Goal: Information Seeking & Learning: Learn about a topic

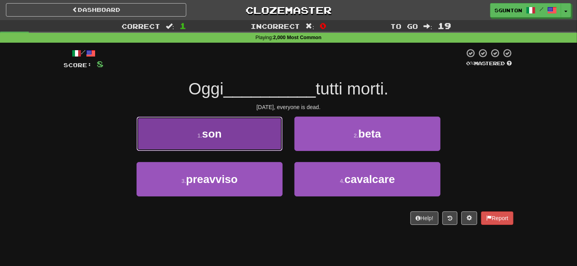
click at [270, 139] on button "1 . son" at bounding box center [210, 133] width 146 height 34
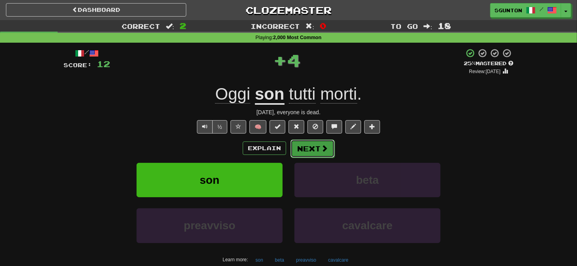
click at [300, 142] on button "Next" at bounding box center [312, 148] width 44 height 18
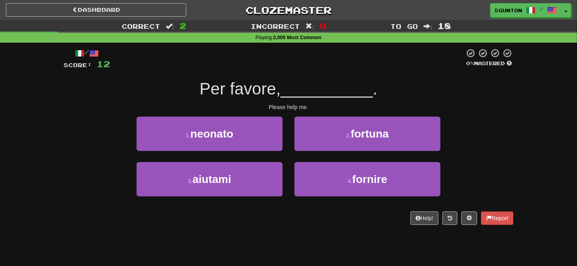
click at [284, 178] on div "3 . aiutami" at bounding box center [210, 184] width 158 height 45
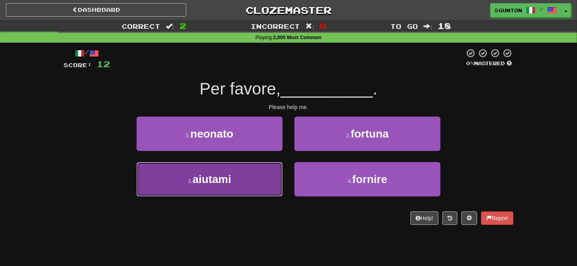
click at [247, 169] on button "3 . aiutami" at bounding box center [210, 179] width 146 height 34
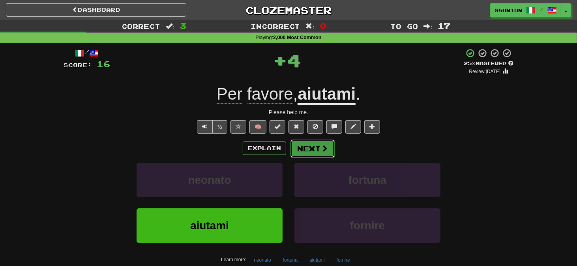
click at [304, 151] on button "Next" at bounding box center [312, 148] width 44 height 18
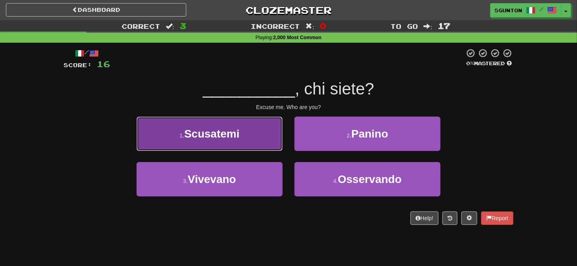
click at [262, 142] on button "1 . Scusatemi" at bounding box center [210, 133] width 146 height 34
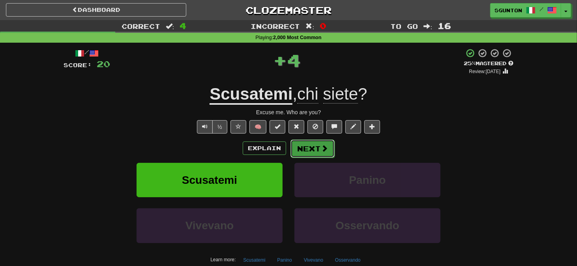
click at [307, 146] on button "Next" at bounding box center [312, 148] width 44 height 18
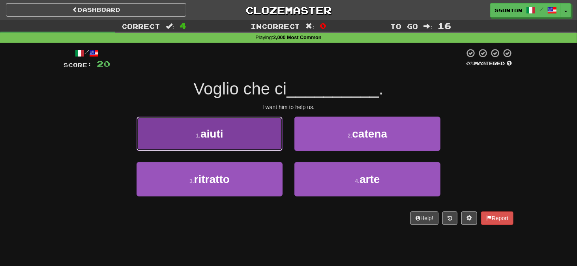
click at [268, 140] on button "1 . aiuti" at bounding box center [210, 133] width 146 height 34
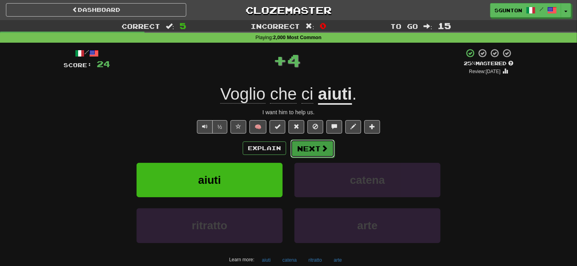
click at [298, 143] on button "Next" at bounding box center [312, 148] width 44 height 18
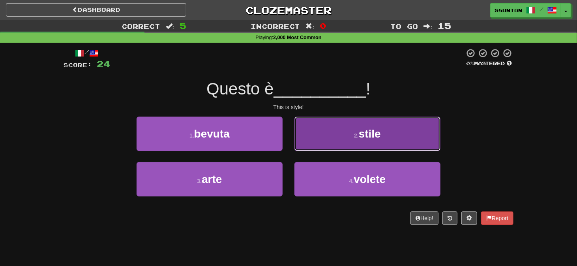
click at [298, 143] on button "2 . stile" at bounding box center [367, 133] width 146 height 34
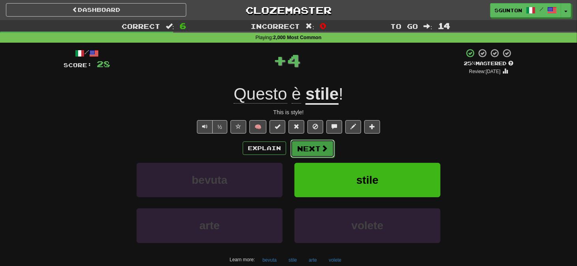
click at [297, 144] on button "Next" at bounding box center [312, 148] width 44 height 18
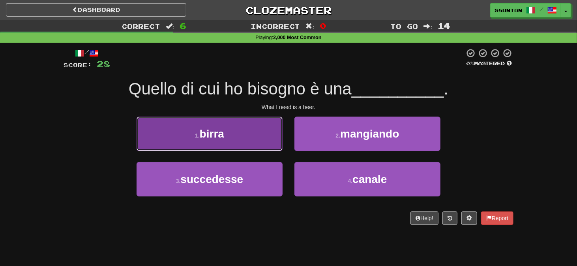
click at [276, 142] on button "1 . birra" at bounding box center [210, 133] width 146 height 34
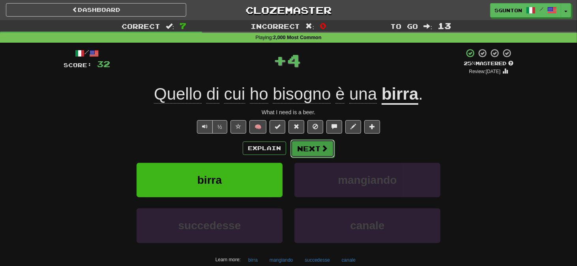
click at [296, 144] on button "Next" at bounding box center [312, 148] width 44 height 18
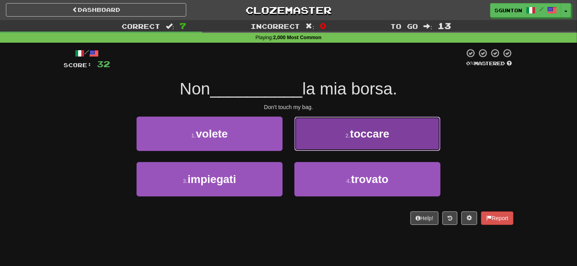
click at [303, 140] on button "2 . toccare" at bounding box center [367, 133] width 146 height 34
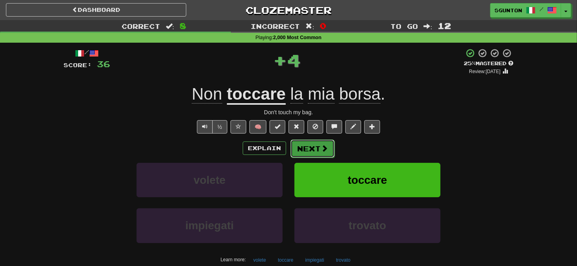
click at [301, 144] on button "Next" at bounding box center [312, 148] width 44 height 18
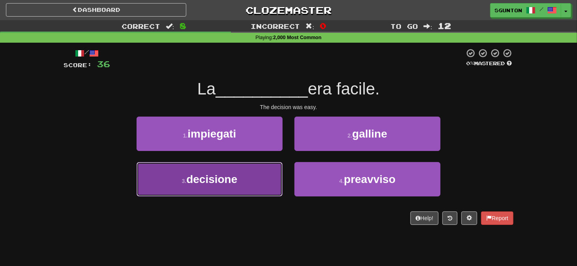
click at [271, 168] on button "3 . decisione" at bounding box center [210, 179] width 146 height 34
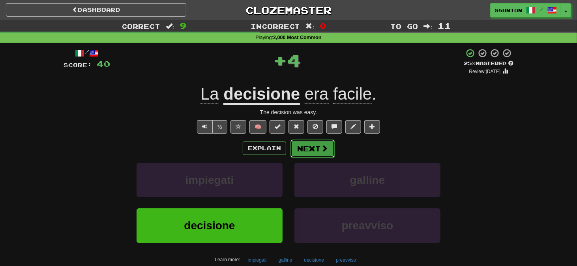
click at [294, 146] on button "Next" at bounding box center [312, 148] width 44 height 18
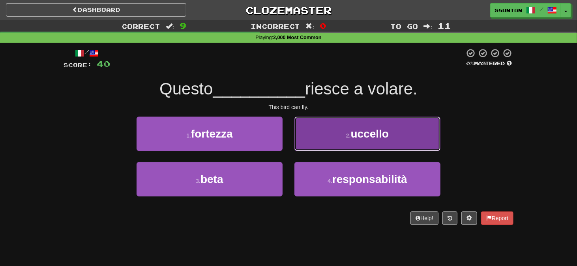
click at [299, 144] on button "2 . uccello" at bounding box center [367, 133] width 146 height 34
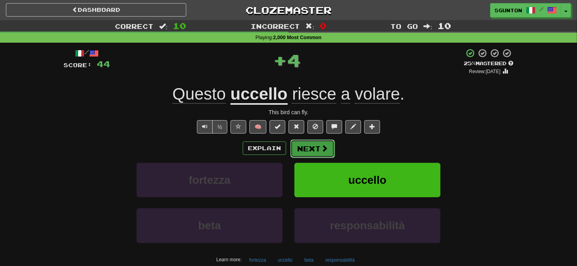
click at [299, 144] on button "Next" at bounding box center [312, 148] width 44 height 18
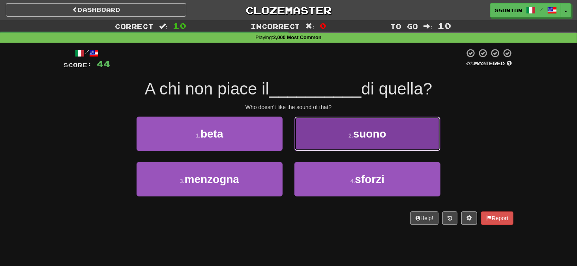
click at [298, 140] on button "2 . suono" at bounding box center [367, 133] width 146 height 34
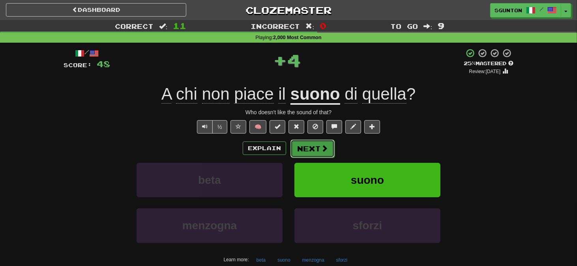
click at [293, 142] on button "Next" at bounding box center [312, 148] width 44 height 18
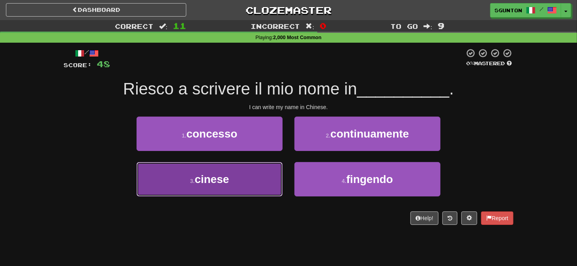
click at [275, 166] on button "3 . cinese" at bounding box center [210, 179] width 146 height 34
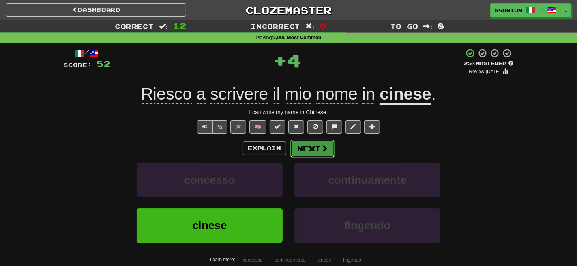
click at [291, 148] on button "Next" at bounding box center [312, 148] width 44 height 18
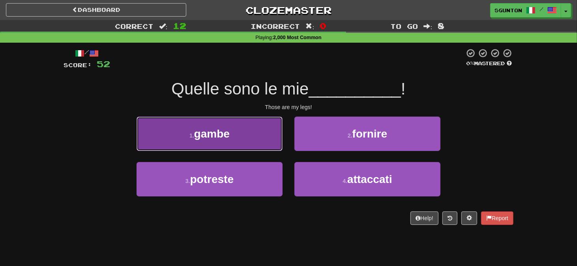
click at [264, 138] on button "1 . gambe" at bounding box center [210, 133] width 146 height 34
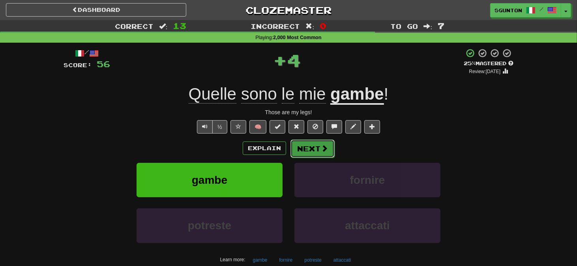
click at [296, 142] on button "Next" at bounding box center [312, 148] width 44 height 18
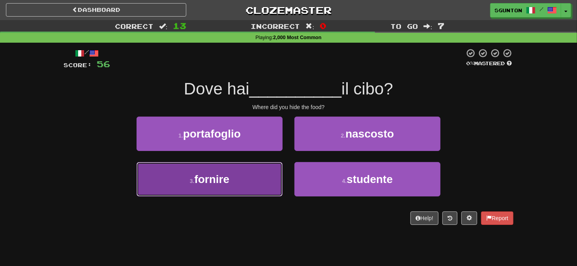
click at [266, 176] on button "3 . fornire" at bounding box center [210, 179] width 146 height 34
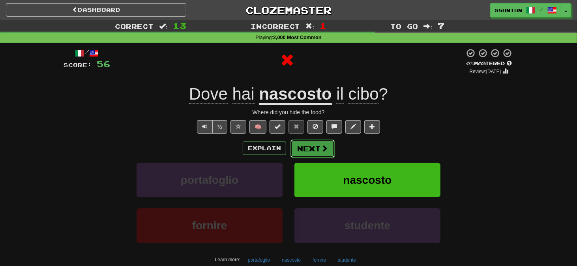
click at [295, 146] on button "Next" at bounding box center [312, 148] width 44 height 18
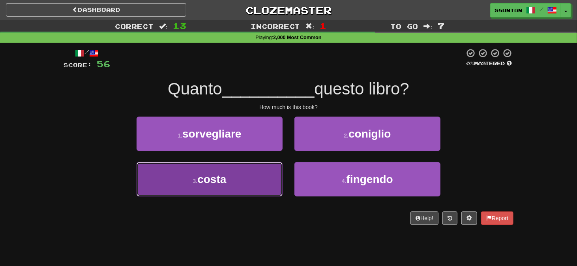
click at [274, 166] on button "3 . costa" at bounding box center [210, 179] width 146 height 34
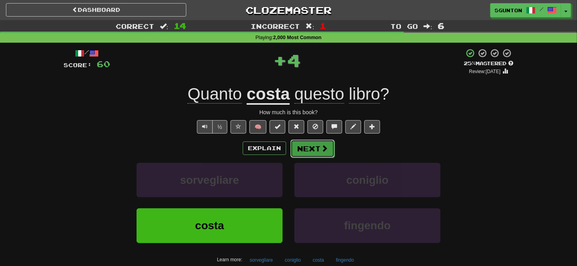
click at [299, 144] on button "Next" at bounding box center [312, 148] width 44 height 18
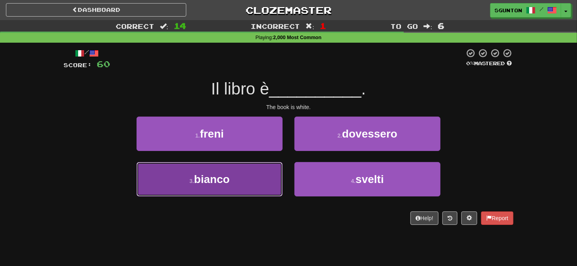
click at [274, 174] on button "3 . bianco" at bounding box center [210, 179] width 146 height 34
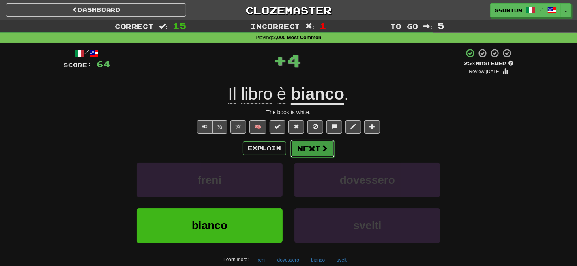
click at [294, 144] on button "Next" at bounding box center [312, 148] width 44 height 18
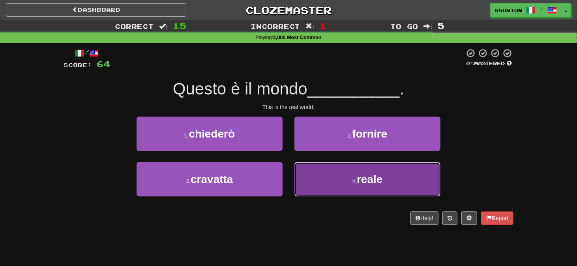
click at [301, 167] on button "4 . reale" at bounding box center [367, 179] width 146 height 34
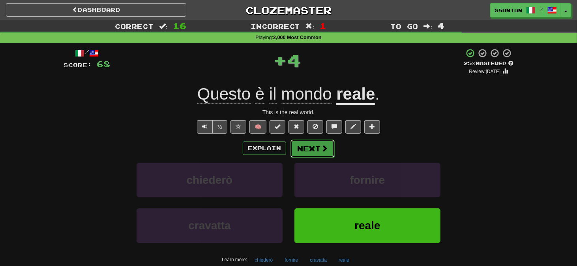
click at [298, 146] on button "Next" at bounding box center [312, 148] width 44 height 18
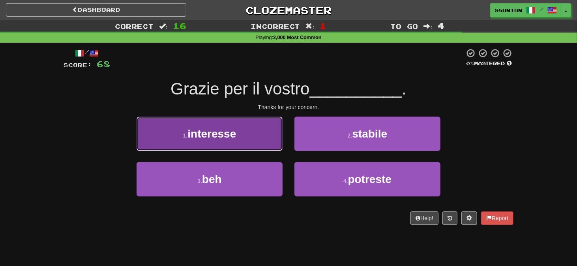
click at [271, 142] on button "1 . interesse" at bounding box center [210, 133] width 146 height 34
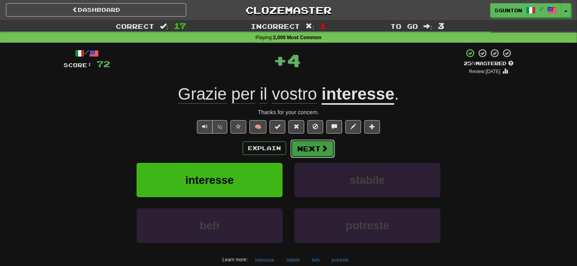
click at [294, 144] on button "Next" at bounding box center [312, 148] width 44 height 18
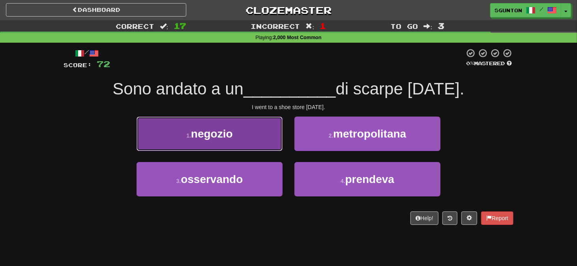
click at [277, 146] on button "1 . negozio" at bounding box center [210, 133] width 146 height 34
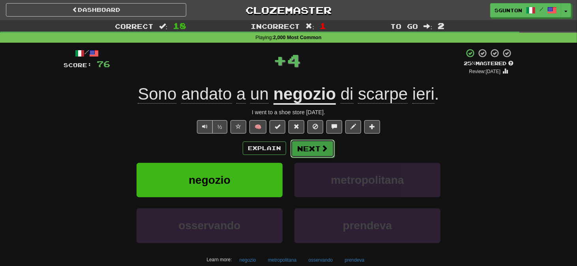
click at [296, 145] on button "Next" at bounding box center [312, 148] width 44 height 18
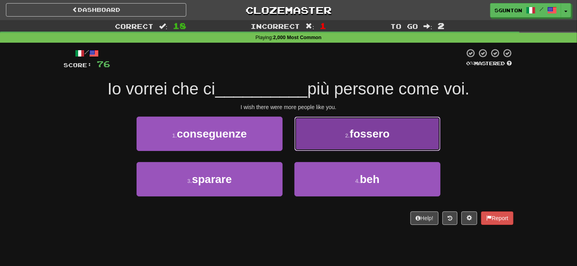
click at [305, 142] on button "2 . fossero" at bounding box center [367, 133] width 146 height 34
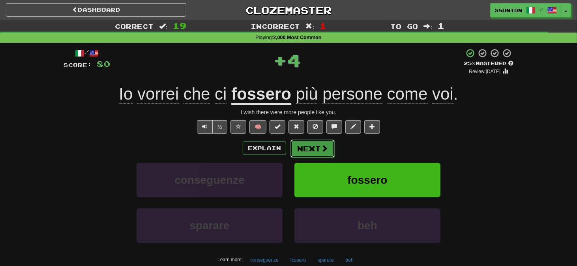
click at [303, 142] on button "Next" at bounding box center [312, 148] width 44 height 18
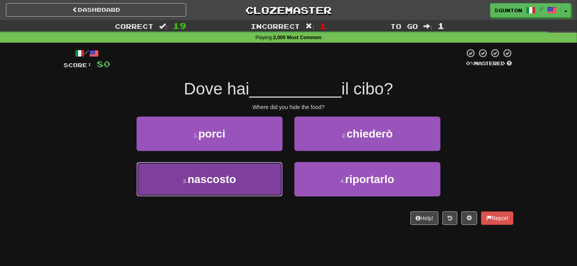
click at [255, 170] on button "3 . nascosto" at bounding box center [210, 179] width 146 height 34
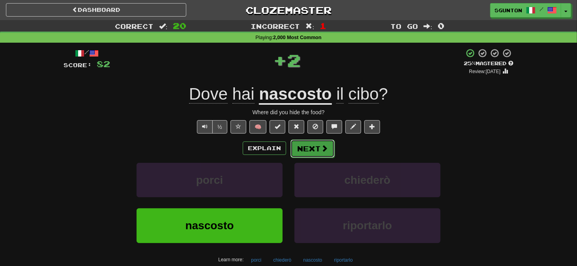
click at [296, 148] on button "Next" at bounding box center [312, 148] width 44 height 18
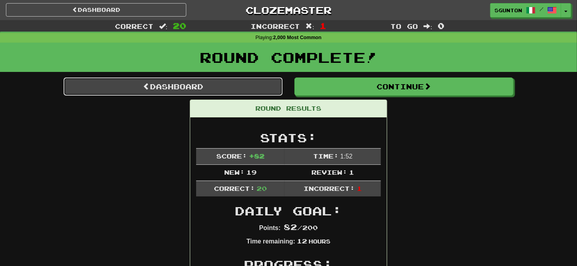
click at [143, 85] on span at bounding box center [146, 85] width 7 height 7
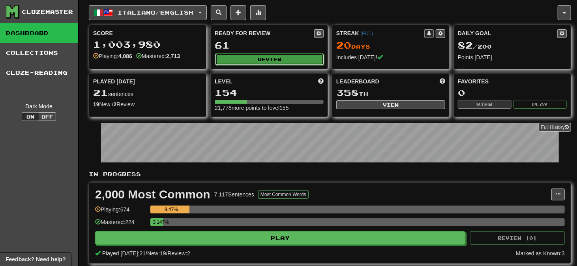
click at [246, 58] on button "Review" at bounding box center [269, 59] width 109 height 12
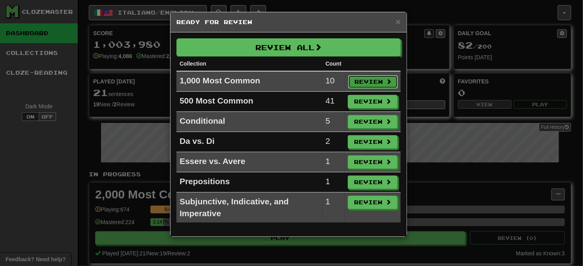
click at [358, 79] on button "Review" at bounding box center [373, 81] width 50 height 13
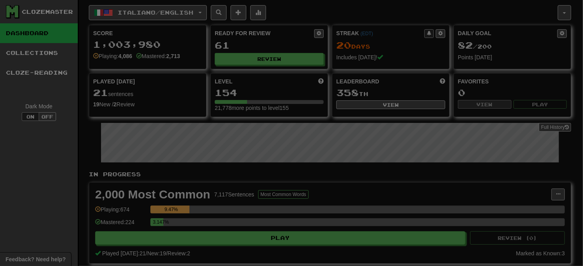
select select "**"
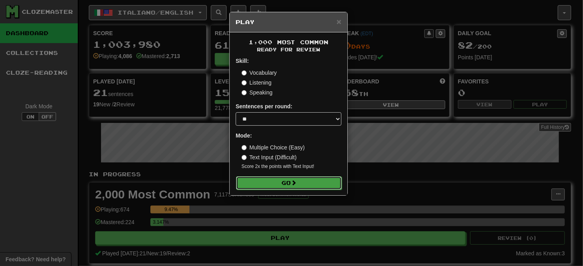
click at [292, 184] on button "Go" at bounding box center [289, 182] width 106 height 13
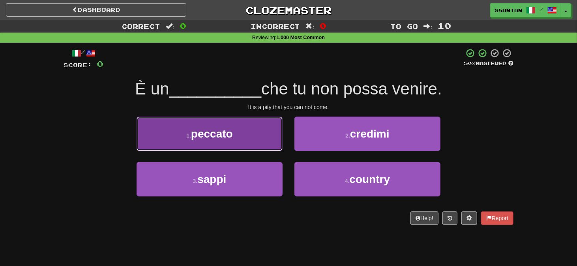
click at [264, 137] on button "1 . peccato" at bounding box center [210, 133] width 146 height 34
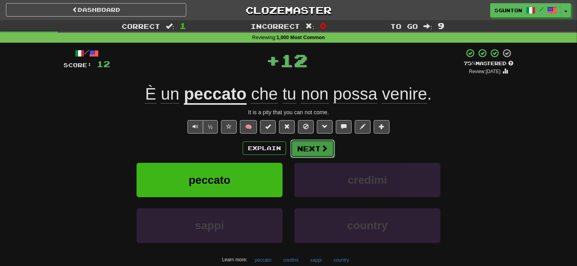
click at [299, 149] on button "Next" at bounding box center [312, 148] width 44 height 18
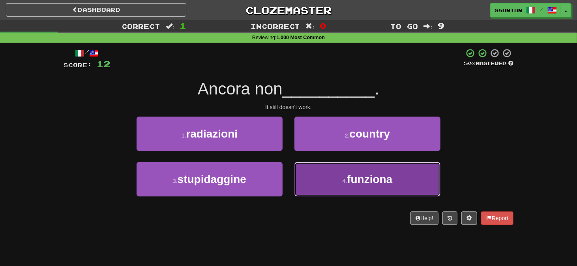
click at [302, 172] on button "4 . funziona" at bounding box center [367, 179] width 146 height 34
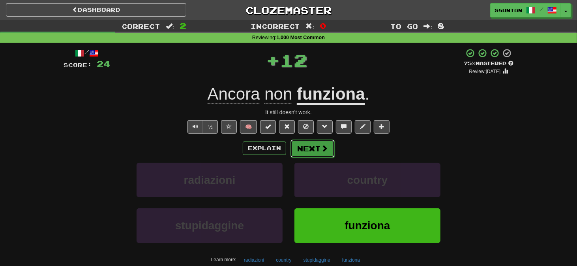
click at [298, 147] on button "Next" at bounding box center [312, 148] width 44 height 18
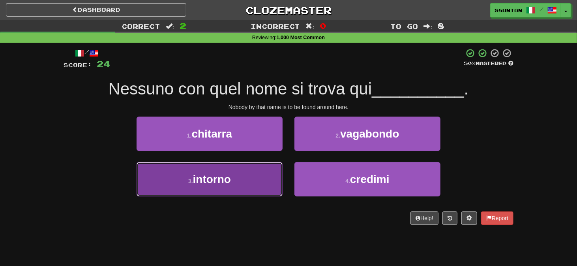
click at [271, 174] on button "3 . intorno" at bounding box center [210, 179] width 146 height 34
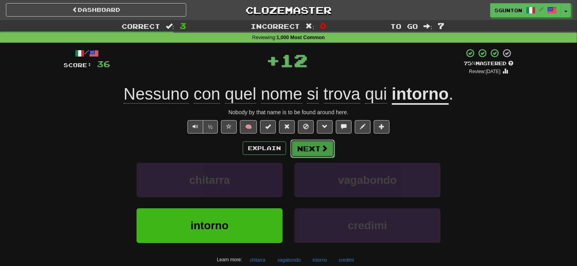
click at [296, 150] on button "Next" at bounding box center [312, 148] width 44 height 18
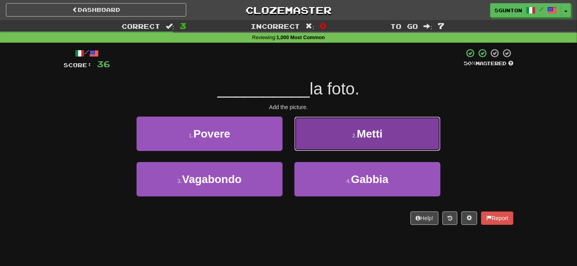
click at [297, 137] on button "2 . Metti" at bounding box center [367, 133] width 146 height 34
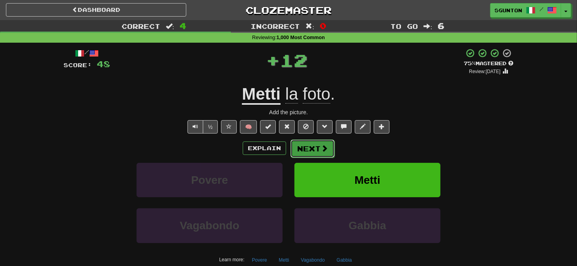
click at [301, 150] on button "Next" at bounding box center [312, 148] width 44 height 18
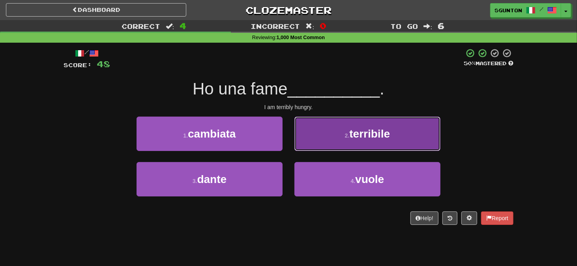
click at [296, 146] on button "2 . terribile" at bounding box center [367, 133] width 146 height 34
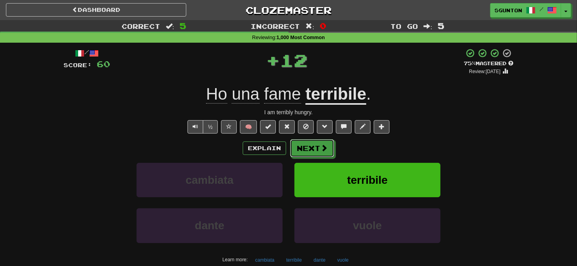
click at [296, 146] on button "Next" at bounding box center [312, 148] width 44 height 18
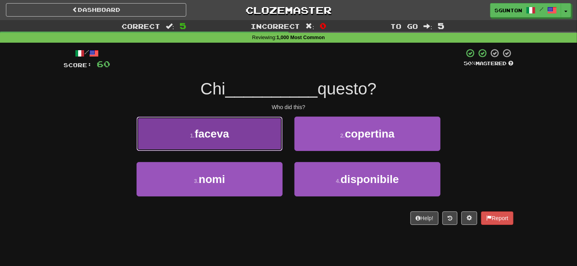
click at [252, 129] on button "1 . faceva" at bounding box center [210, 133] width 146 height 34
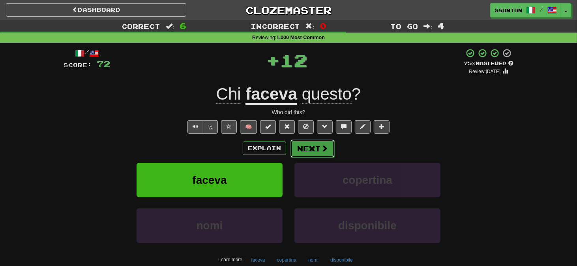
click at [303, 151] on button "Next" at bounding box center [312, 148] width 44 height 18
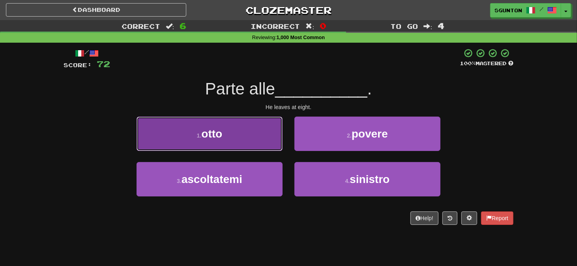
click at [277, 145] on button "1 . otto" at bounding box center [210, 133] width 146 height 34
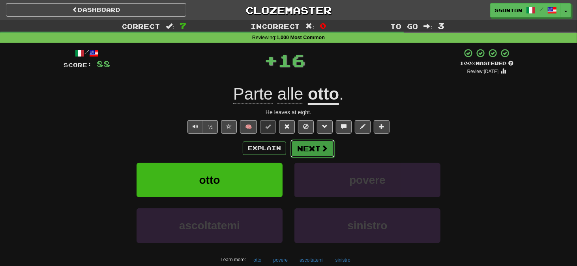
click at [294, 144] on button "Next" at bounding box center [312, 148] width 44 height 18
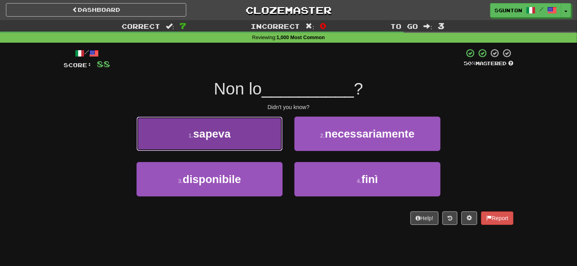
click at [264, 132] on button "1 . sapeva" at bounding box center [210, 133] width 146 height 34
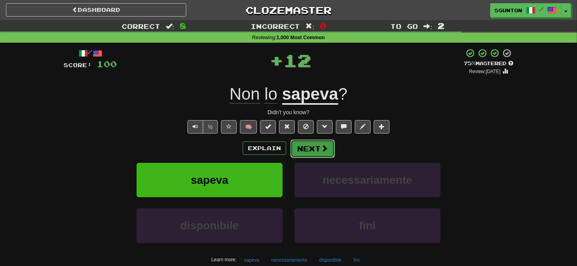
click at [300, 142] on button "Next" at bounding box center [312, 148] width 44 height 18
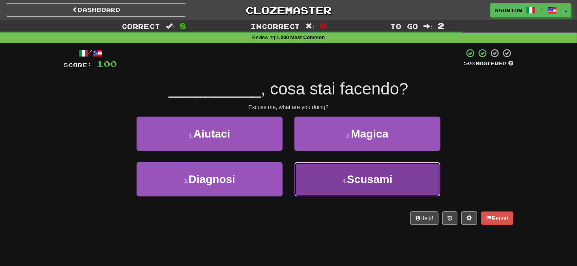
click at [297, 169] on button "4 . Scusami" at bounding box center [367, 179] width 146 height 34
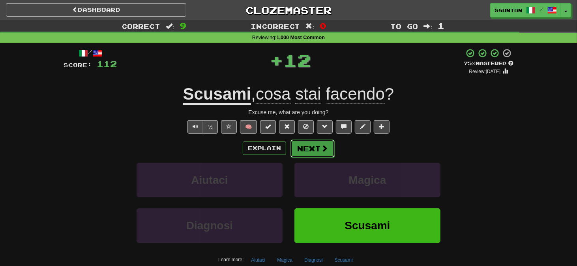
click at [299, 144] on button "Next" at bounding box center [312, 148] width 44 height 18
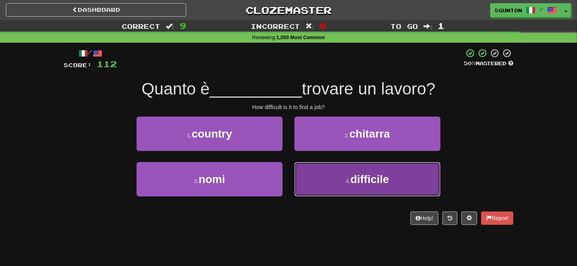
click at [302, 176] on button "4 . difficile" at bounding box center [367, 179] width 146 height 34
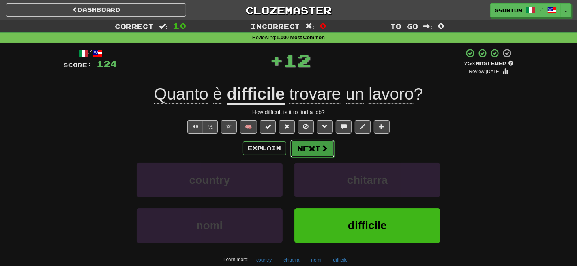
click at [300, 143] on button "Next" at bounding box center [312, 148] width 44 height 18
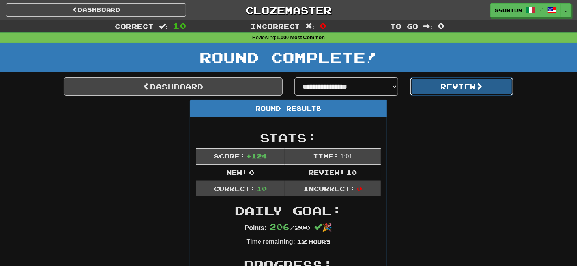
click at [433, 89] on button "Review" at bounding box center [462, 86] width 104 height 18
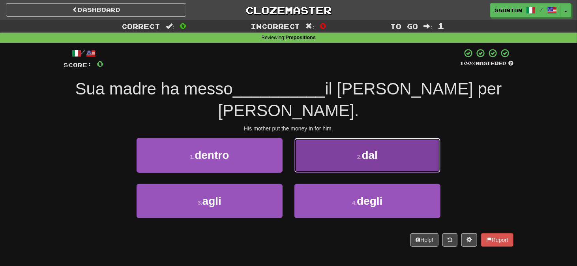
click at [304, 143] on button "2 . dal" at bounding box center [367, 155] width 146 height 34
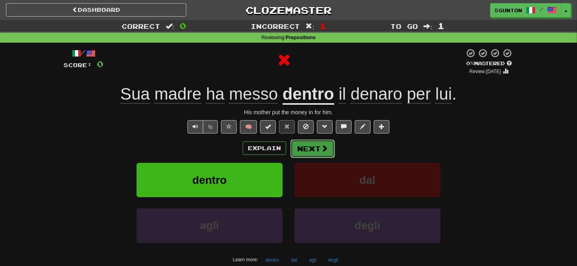
click at [304, 144] on button "Next" at bounding box center [312, 148] width 44 height 18
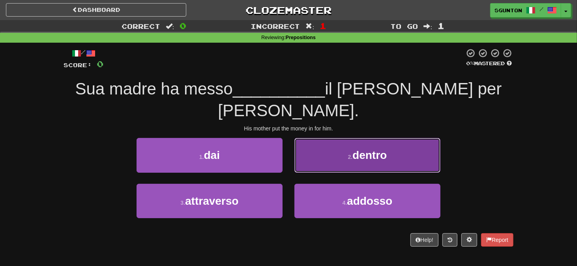
click at [326, 148] on button "2 . dentro" at bounding box center [367, 155] width 146 height 34
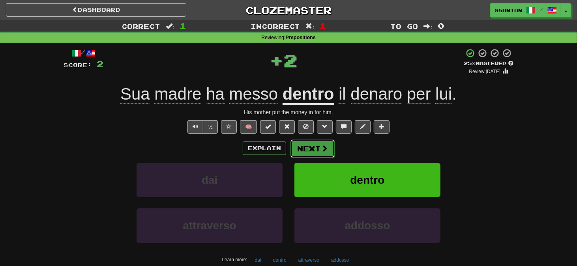
click at [313, 152] on button "Next" at bounding box center [312, 148] width 44 height 18
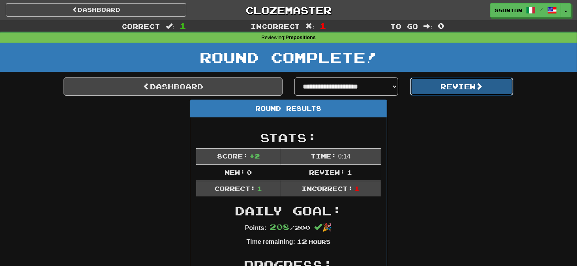
click at [431, 86] on button "Review" at bounding box center [462, 86] width 104 height 18
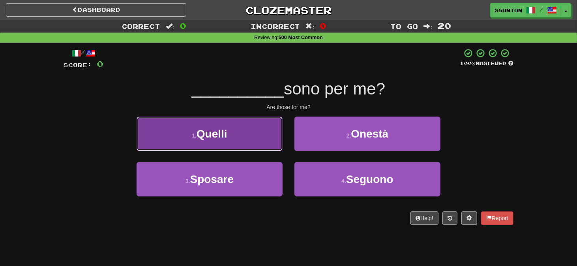
click at [273, 146] on button "1 . Quelli" at bounding box center [210, 133] width 146 height 34
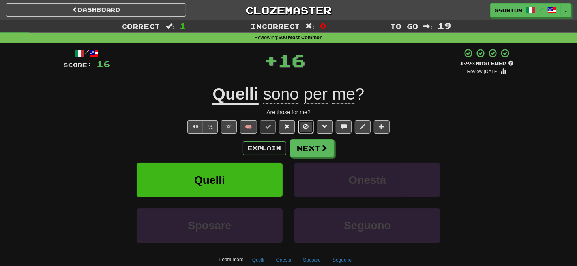
click at [306, 126] on span at bounding box center [306, 127] width 6 height 6
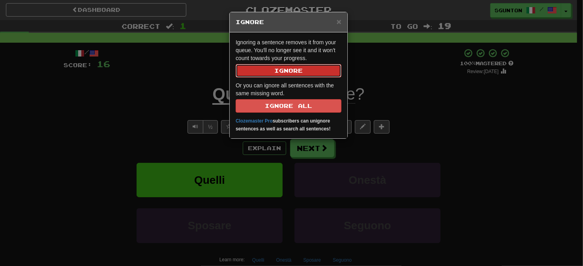
click at [294, 71] on button "Ignore" at bounding box center [289, 70] width 106 height 13
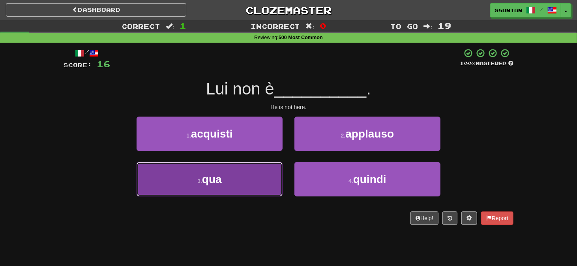
click at [280, 168] on button "3 . qua" at bounding box center [210, 179] width 146 height 34
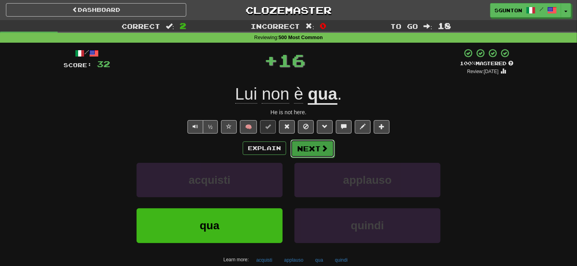
click at [309, 142] on button "Next" at bounding box center [312, 148] width 44 height 18
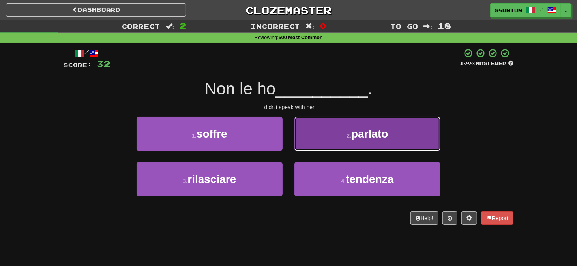
click at [299, 147] on button "2 . parlato" at bounding box center [367, 133] width 146 height 34
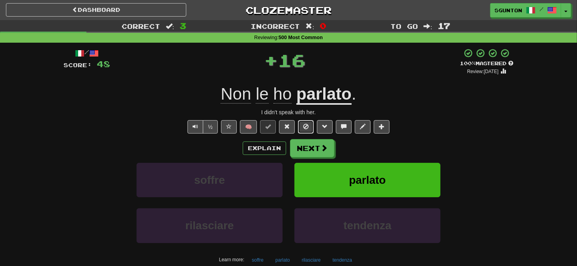
click at [303, 126] on button at bounding box center [306, 126] width 16 height 13
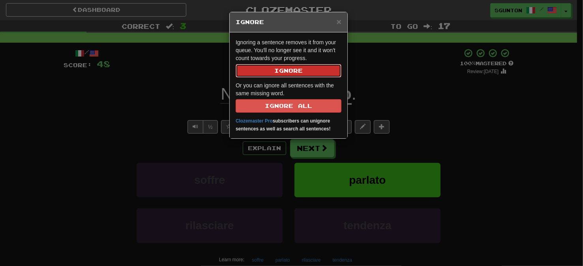
click at [285, 70] on button "Ignore" at bounding box center [289, 70] width 106 height 13
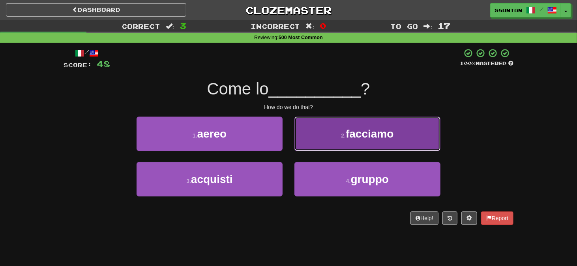
click at [309, 148] on button "2 . facciamo" at bounding box center [367, 133] width 146 height 34
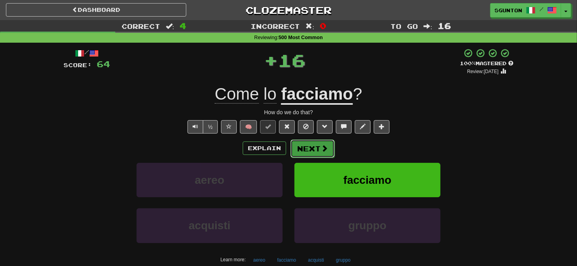
click at [309, 146] on button "Next" at bounding box center [312, 148] width 44 height 18
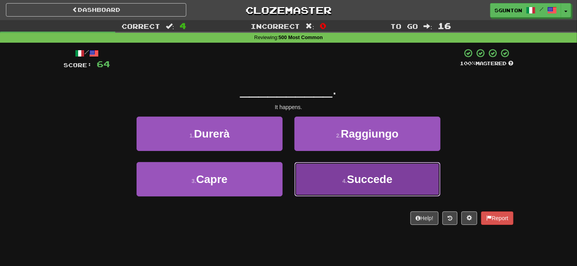
click at [302, 173] on button "4 . Succede" at bounding box center [367, 179] width 146 height 34
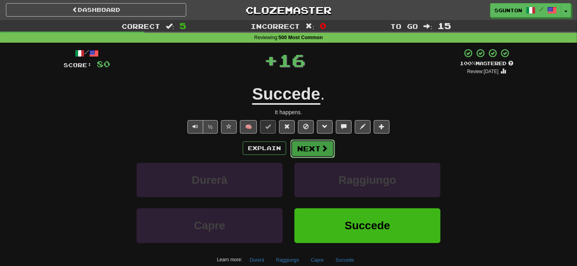
click at [294, 148] on button "Next" at bounding box center [312, 148] width 44 height 18
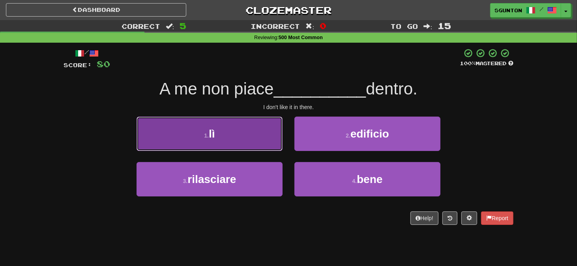
click at [278, 143] on button "1 . lì" at bounding box center [210, 133] width 146 height 34
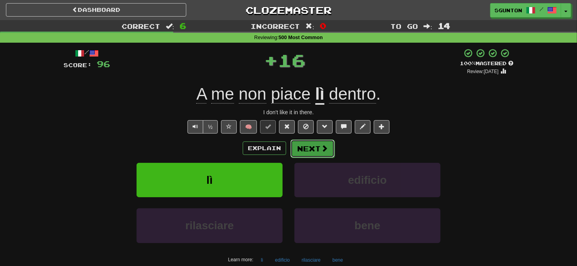
click at [303, 142] on button "Next" at bounding box center [312, 148] width 44 height 18
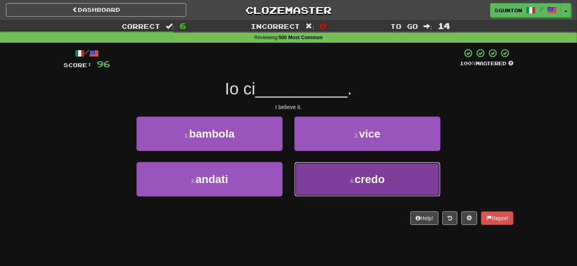
click at [303, 179] on button "4 . credo" at bounding box center [367, 179] width 146 height 34
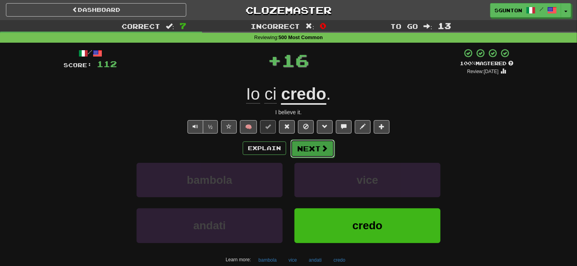
click at [302, 145] on button "Next" at bounding box center [312, 148] width 44 height 18
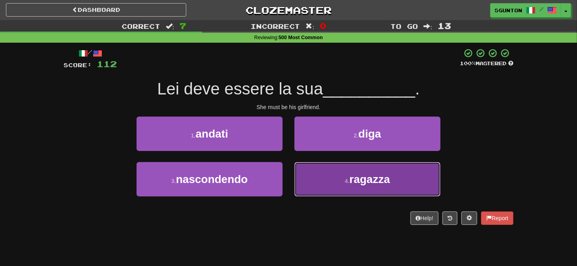
click at [298, 174] on button "4 . ragazza" at bounding box center [367, 179] width 146 height 34
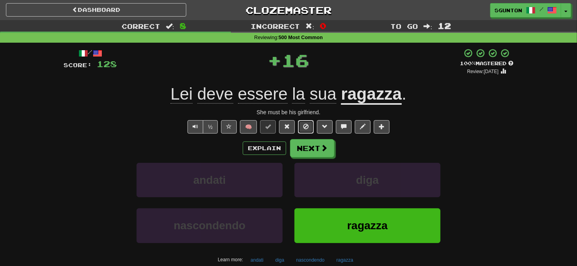
click at [304, 128] on span at bounding box center [306, 127] width 6 height 6
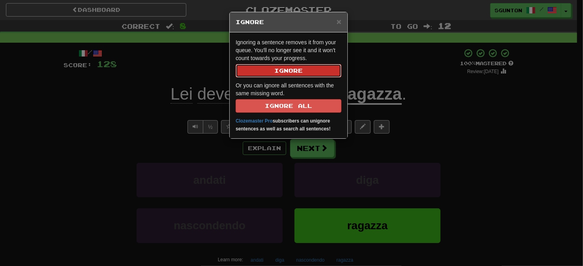
click at [298, 72] on button "Ignore" at bounding box center [289, 70] width 106 height 13
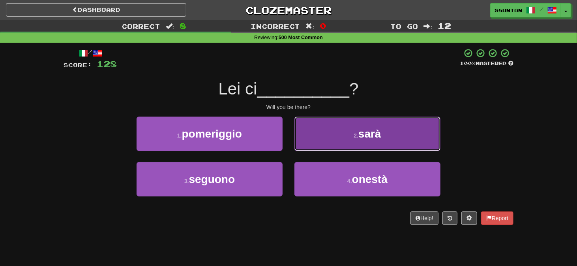
click at [309, 124] on button "2 . sarà" at bounding box center [367, 133] width 146 height 34
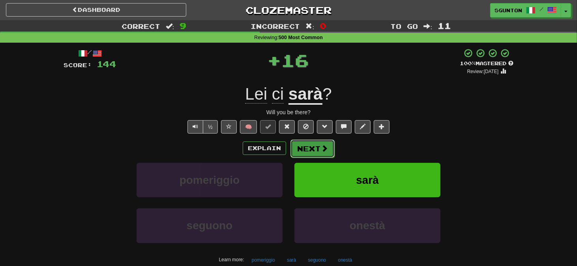
click at [307, 145] on button "Next" at bounding box center [312, 148] width 44 height 18
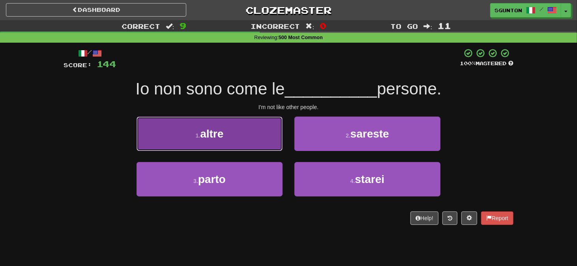
click at [265, 137] on button "1 . altre" at bounding box center [210, 133] width 146 height 34
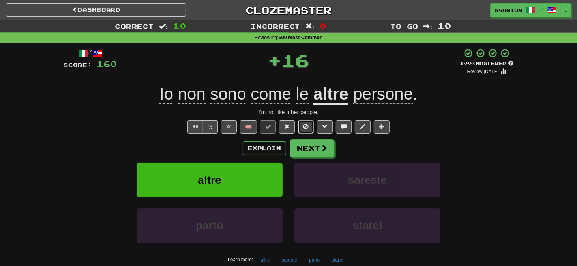
click at [303, 124] on span at bounding box center [306, 127] width 6 height 6
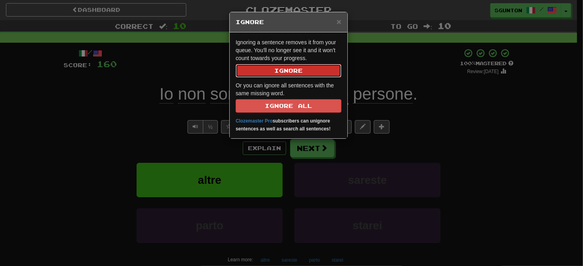
click at [288, 74] on button "Ignore" at bounding box center [289, 70] width 106 height 13
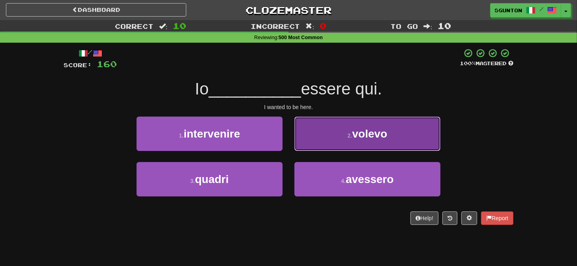
click at [301, 134] on button "2 . volevo" at bounding box center [367, 133] width 146 height 34
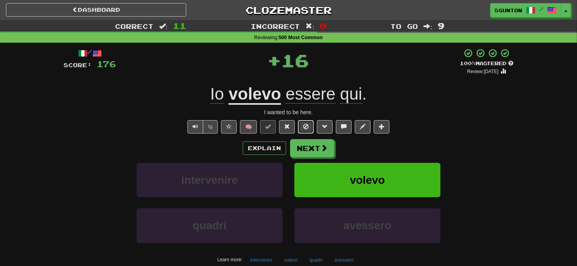
click at [301, 126] on button at bounding box center [306, 126] width 16 height 13
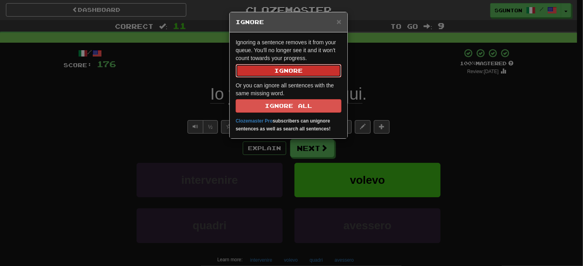
click at [299, 73] on button "Ignore" at bounding box center [289, 70] width 106 height 13
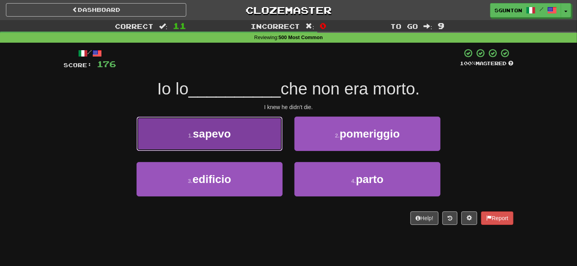
click at [251, 141] on button "1 . sapevo" at bounding box center [210, 133] width 146 height 34
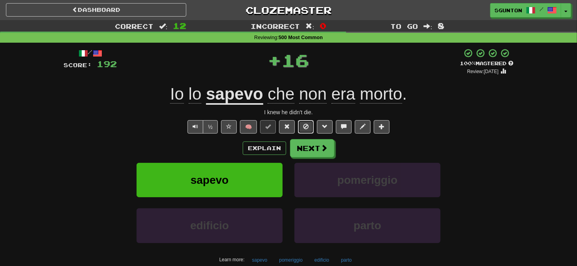
click at [304, 124] on span at bounding box center [306, 127] width 6 height 6
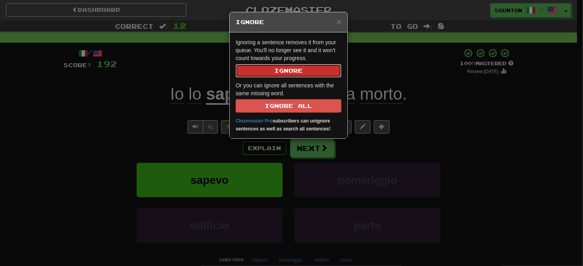
click at [291, 71] on button "Ignore" at bounding box center [289, 70] width 106 height 13
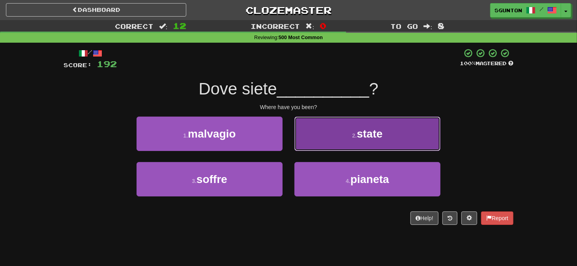
click at [305, 142] on button "2 . state" at bounding box center [367, 133] width 146 height 34
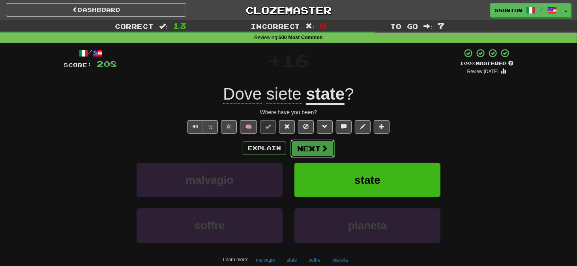
click at [301, 145] on button "Next" at bounding box center [312, 148] width 44 height 18
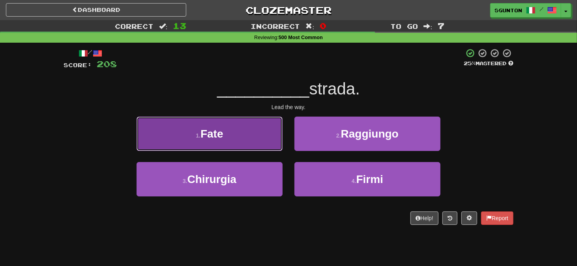
click at [268, 141] on button "1 . Fate" at bounding box center [210, 133] width 146 height 34
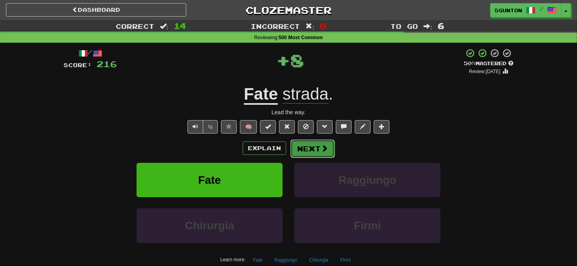
click at [300, 152] on button "Next" at bounding box center [312, 148] width 44 height 18
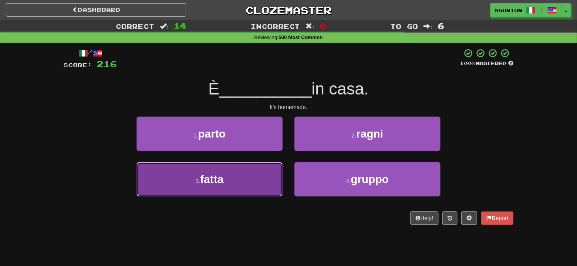
click at [267, 176] on button "3 . fatta" at bounding box center [210, 179] width 146 height 34
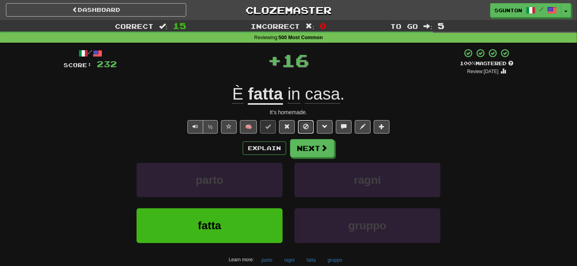
click at [301, 126] on button at bounding box center [306, 126] width 16 height 13
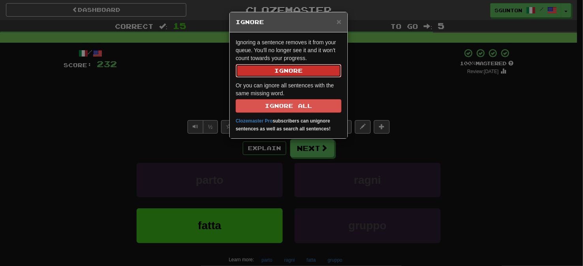
click at [291, 71] on button "Ignore" at bounding box center [289, 70] width 106 height 13
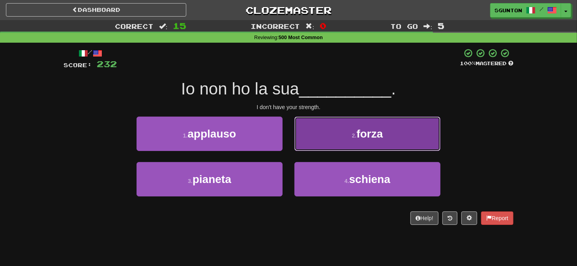
click at [309, 135] on button "2 . forza" at bounding box center [367, 133] width 146 height 34
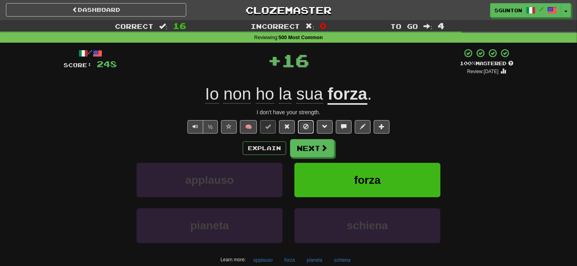
click at [303, 125] on span at bounding box center [306, 127] width 6 height 6
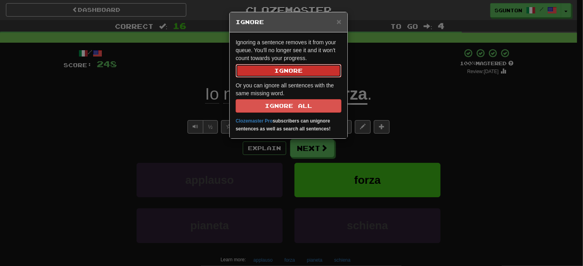
click at [294, 71] on button "Ignore" at bounding box center [289, 70] width 106 height 13
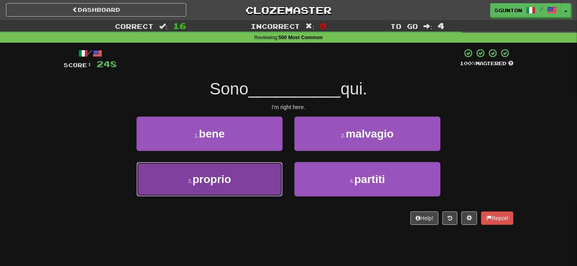
click at [278, 172] on button "3 . proprio" at bounding box center [210, 179] width 146 height 34
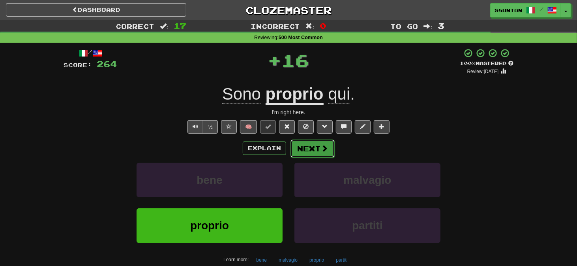
click at [295, 150] on button "Next" at bounding box center [312, 148] width 44 height 18
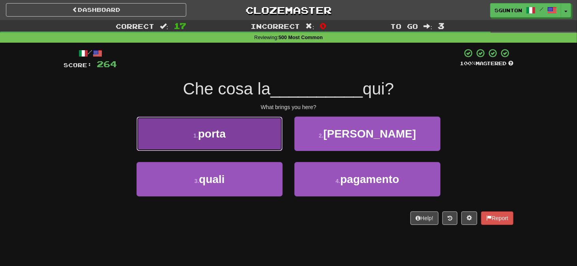
click at [268, 141] on button "1 . porta" at bounding box center [210, 133] width 146 height 34
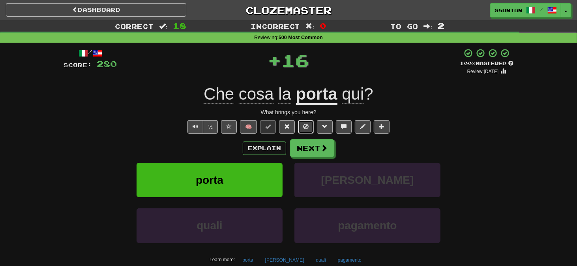
click at [300, 127] on button at bounding box center [306, 126] width 16 height 13
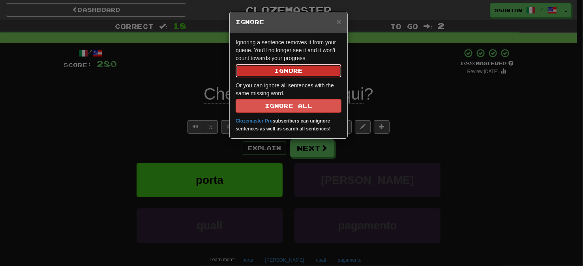
click at [295, 73] on button "Ignore" at bounding box center [289, 70] width 106 height 13
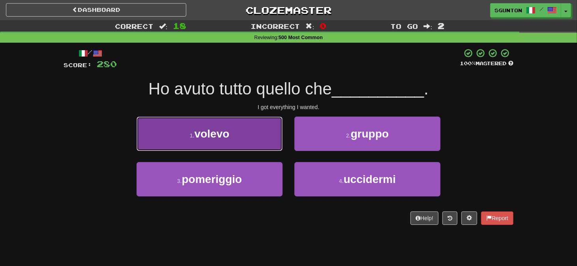
click at [274, 140] on button "1 . volevo" at bounding box center [210, 133] width 146 height 34
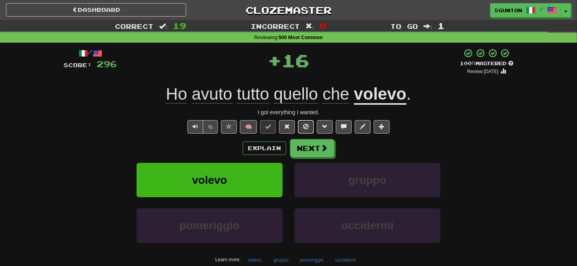
click at [304, 124] on span at bounding box center [306, 127] width 6 height 6
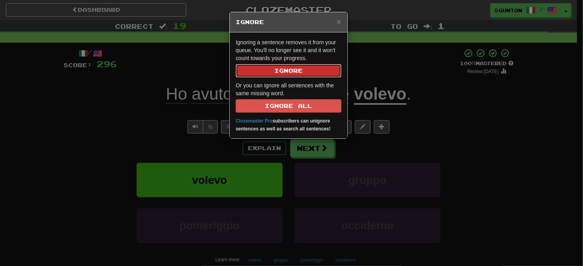
click at [296, 73] on button "Ignore" at bounding box center [289, 70] width 106 height 13
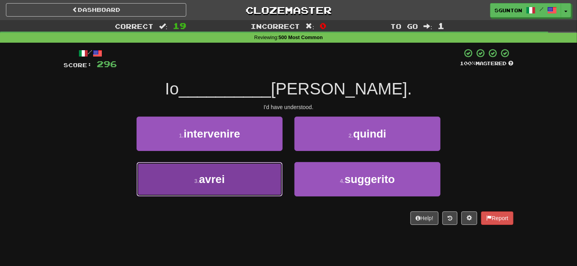
click at [267, 173] on button "3 . avrei" at bounding box center [210, 179] width 146 height 34
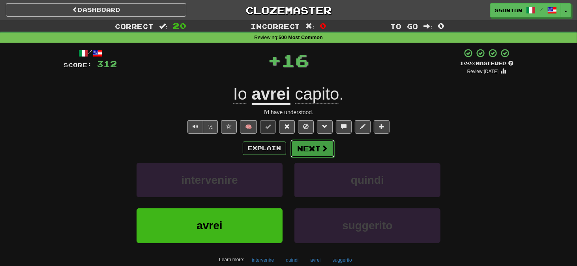
click at [303, 148] on button "Next" at bounding box center [312, 148] width 44 height 18
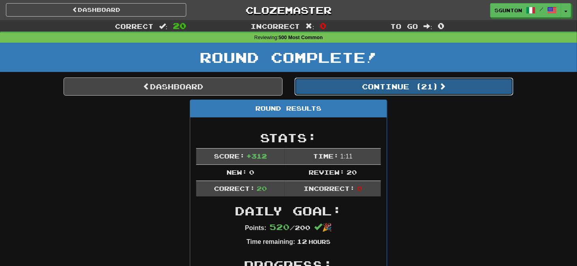
click at [336, 89] on button "Continue ( 21 )" at bounding box center [403, 86] width 219 height 18
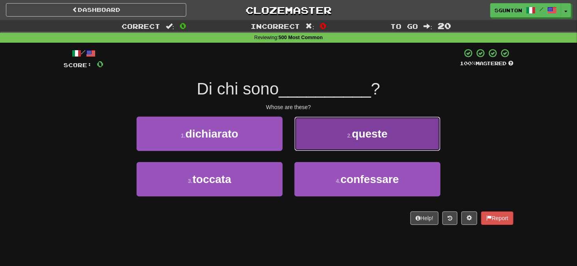
click at [302, 140] on button "2 . queste" at bounding box center [367, 133] width 146 height 34
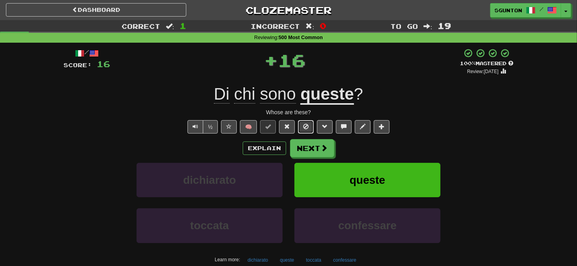
click at [304, 129] on span at bounding box center [306, 127] width 6 height 6
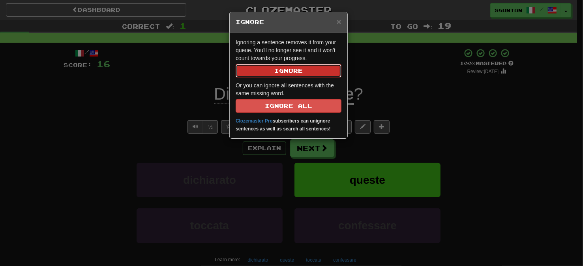
click at [305, 72] on button "Ignore" at bounding box center [289, 70] width 106 height 13
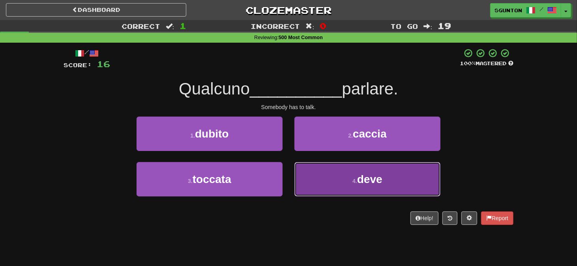
click at [303, 172] on button "4 . deve" at bounding box center [367, 179] width 146 height 34
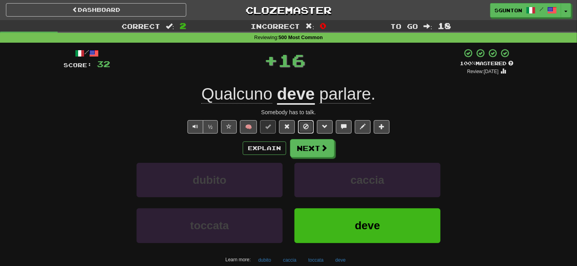
click at [305, 129] on span at bounding box center [306, 127] width 6 height 6
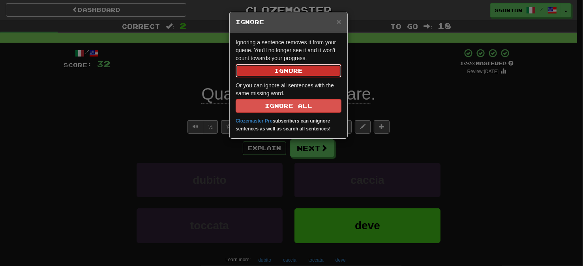
click at [311, 69] on button "Ignore" at bounding box center [289, 70] width 106 height 13
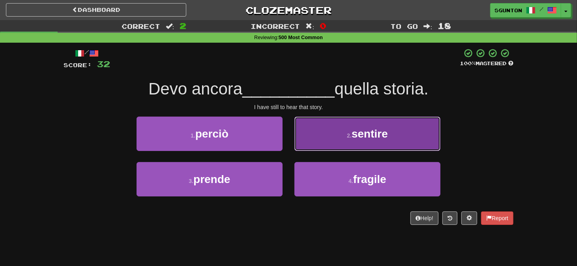
click at [309, 141] on button "2 . sentire" at bounding box center [367, 133] width 146 height 34
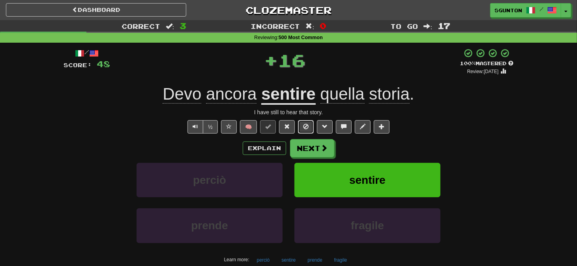
click at [303, 124] on span at bounding box center [306, 127] width 6 height 6
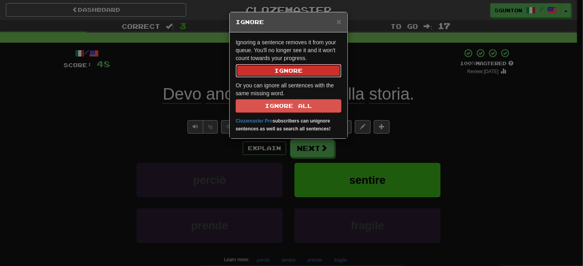
click at [286, 73] on button "Ignore" at bounding box center [289, 70] width 106 height 13
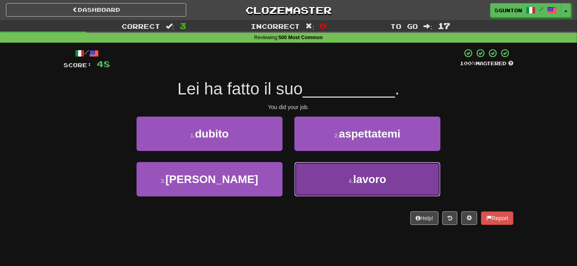
click at [305, 171] on button "4 . lavoro" at bounding box center [367, 179] width 146 height 34
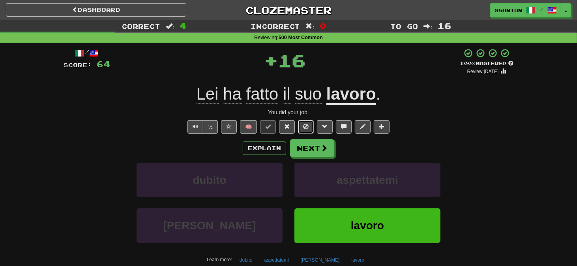
click at [302, 125] on button at bounding box center [306, 126] width 16 height 13
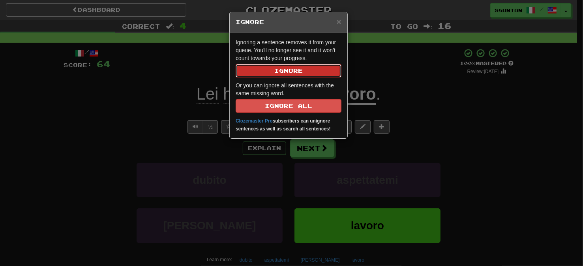
click at [301, 74] on button "Ignore" at bounding box center [289, 70] width 106 height 13
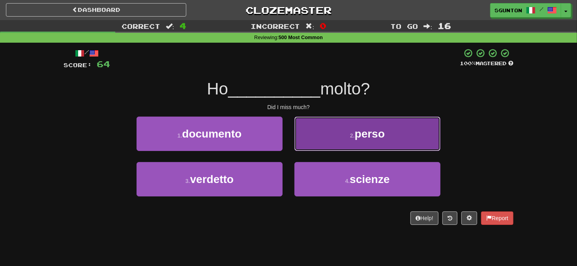
click at [303, 143] on button "2 . perso" at bounding box center [367, 133] width 146 height 34
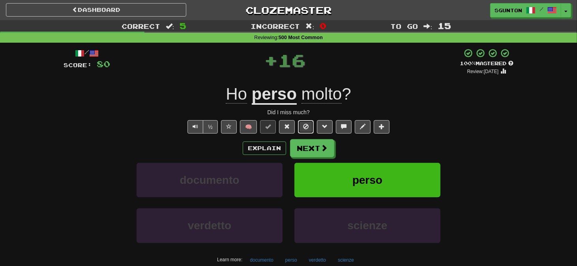
click at [305, 127] on span at bounding box center [306, 127] width 6 height 6
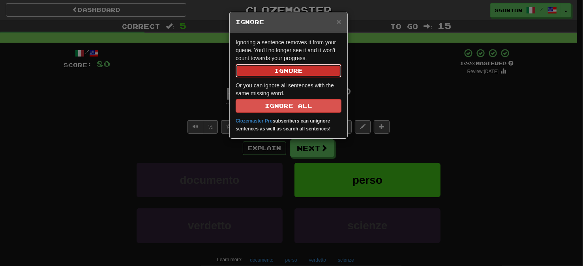
click at [294, 71] on button "Ignore" at bounding box center [289, 70] width 106 height 13
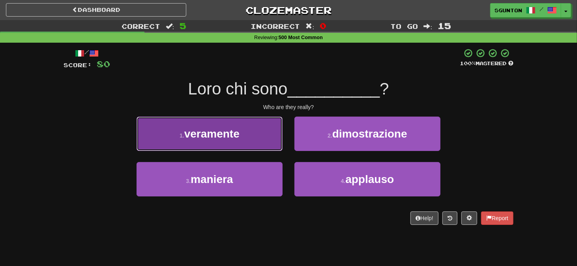
click at [278, 134] on button "1 . veramente" at bounding box center [210, 133] width 146 height 34
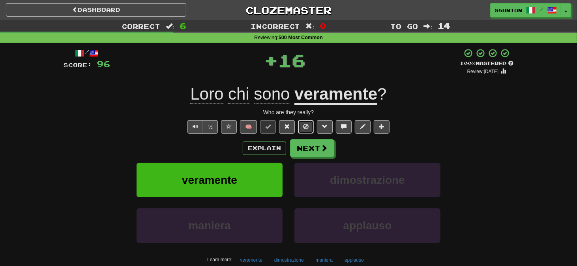
click at [308, 126] on span at bounding box center [306, 127] width 6 height 6
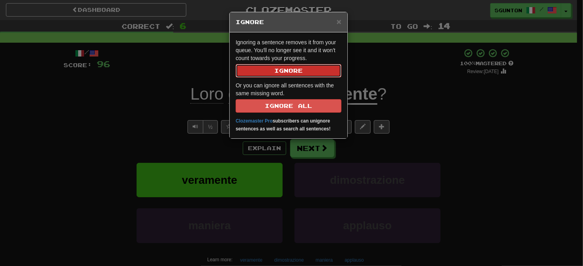
click at [294, 70] on button "Ignore" at bounding box center [289, 70] width 106 height 13
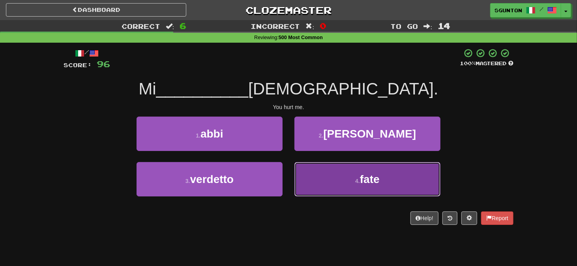
click at [299, 172] on button "4 . fate" at bounding box center [367, 179] width 146 height 34
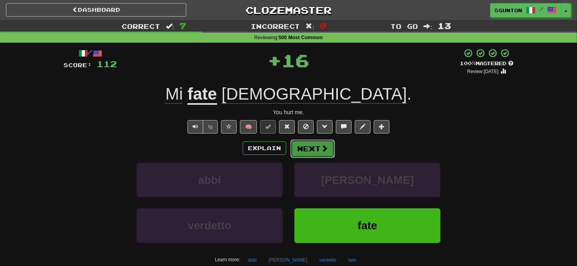
click at [301, 151] on button "Next" at bounding box center [312, 148] width 44 height 18
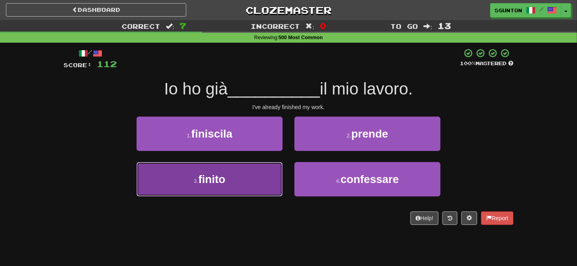
click at [264, 173] on button "3 . finito" at bounding box center [210, 179] width 146 height 34
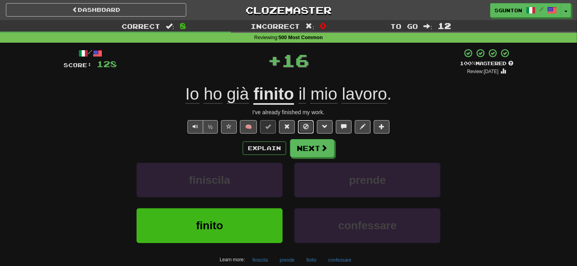
click at [303, 129] on span at bounding box center [306, 127] width 6 height 6
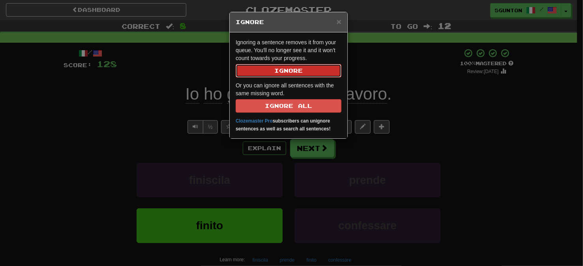
click at [303, 73] on button "Ignore" at bounding box center [289, 70] width 106 height 13
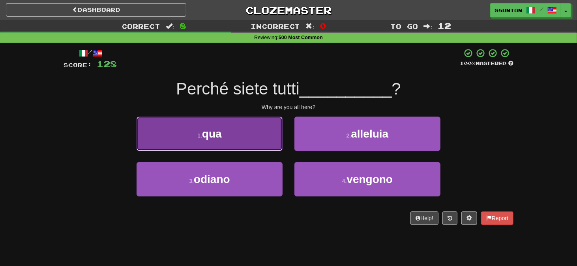
click at [268, 139] on button "1 . qua" at bounding box center [210, 133] width 146 height 34
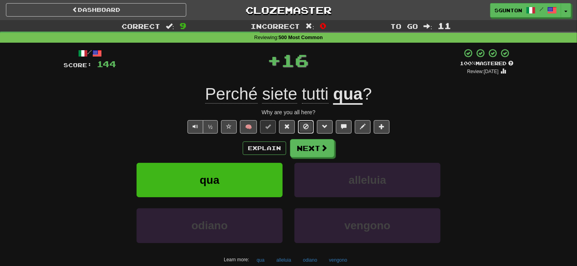
click at [306, 128] on span at bounding box center [306, 127] width 6 height 6
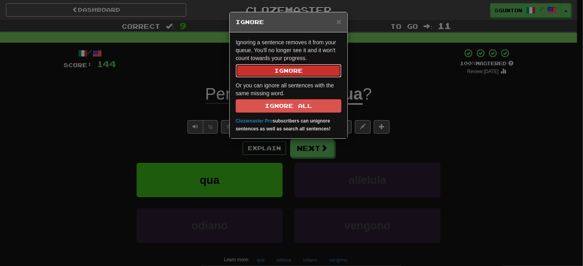
click at [302, 72] on button "Ignore" at bounding box center [289, 70] width 106 height 13
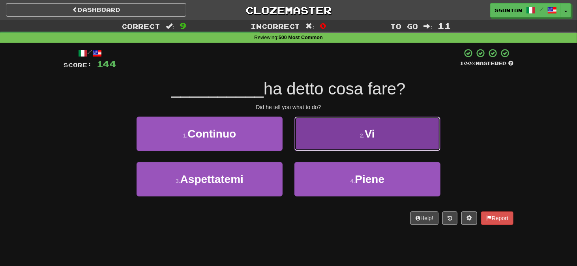
click at [309, 136] on button "2 . Vi" at bounding box center [367, 133] width 146 height 34
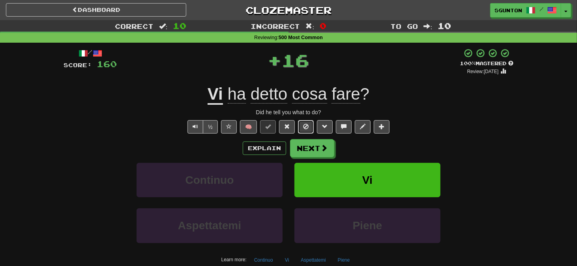
click at [305, 130] on button at bounding box center [306, 126] width 16 height 13
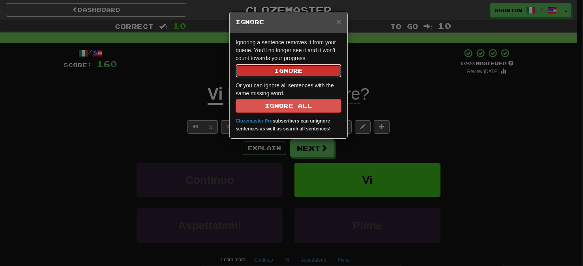
click at [297, 72] on button "Ignore" at bounding box center [289, 70] width 106 height 13
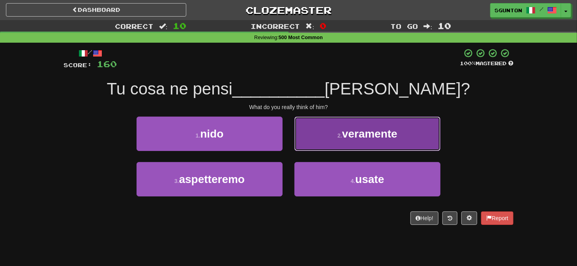
click at [303, 131] on button "2 . veramente" at bounding box center [367, 133] width 146 height 34
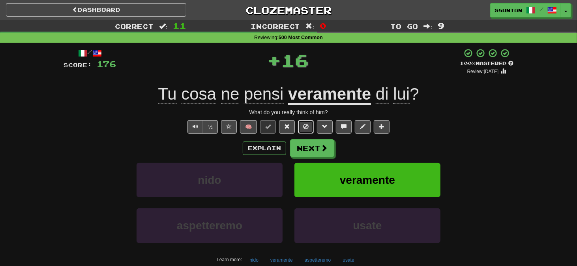
click at [306, 122] on button at bounding box center [306, 126] width 16 height 13
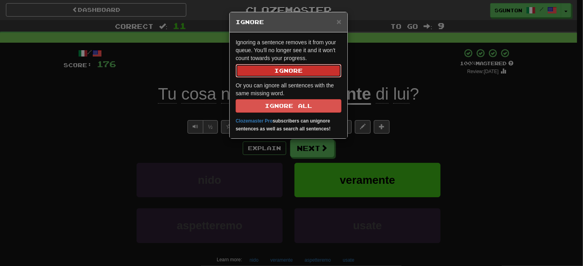
click at [302, 71] on button "Ignore" at bounding box center [289, 70] width 106 height 13
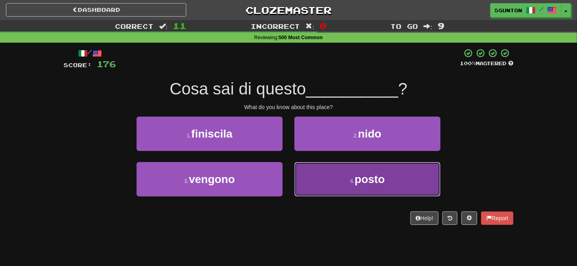
click at [305, 178] on button "4 . posto" at bounding box center [367, 179] width 146 height 34
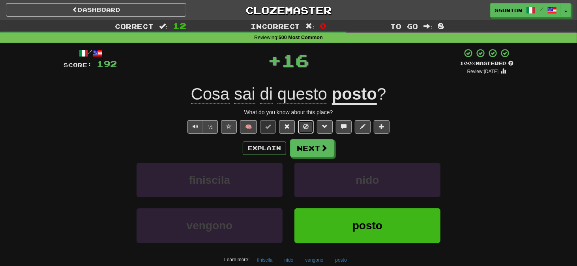
click at [306, 126] on span at bounding box center [306, 127] width 6 height 6
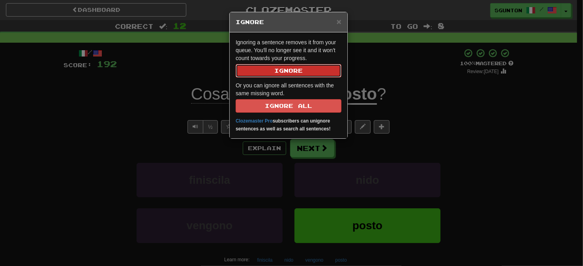
click at [301, 73] on button "Ignore" at bounding box center [289, 70] width 106 height 13
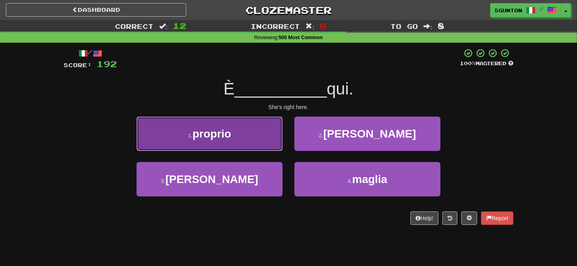
click at [275, 139] on button "1 . proprio" at bounding box center [210, 133] width 146 height 34
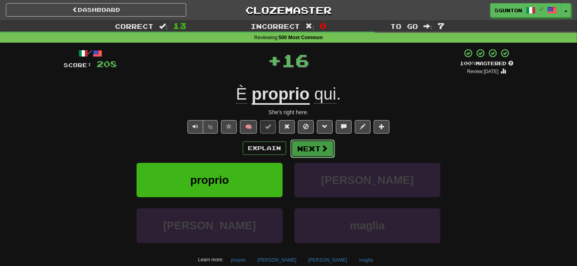
click at [295, 149] on button "Next" at bounding box center [312, 148] width 44 height 18
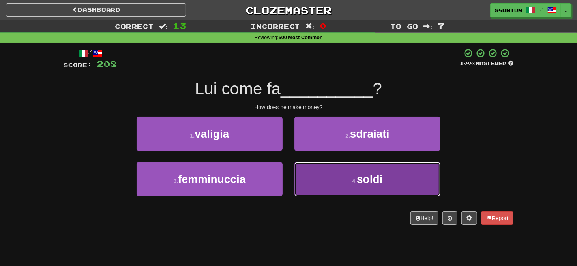
click at [303, 176] on button "4 . soldi" at bounding box center [367, 179] width 146 height 34
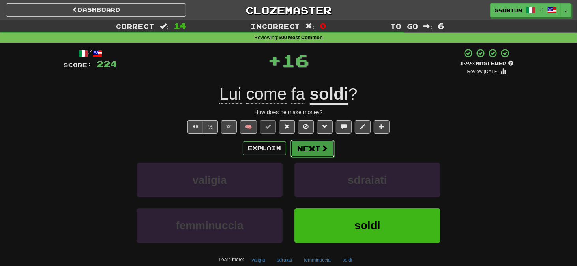
click at [302, 147] on button "Next" at bounding box center [312, 148] width 44 height 18
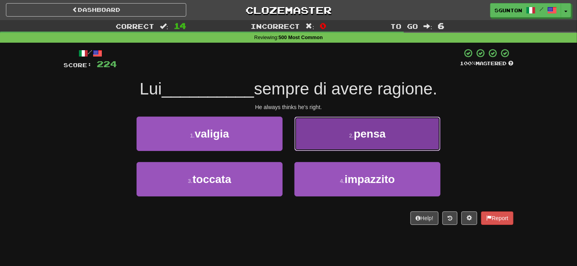
click at [316, 137] on button "2 . pensa" at bounding box center [367, 133] width 146 height 34
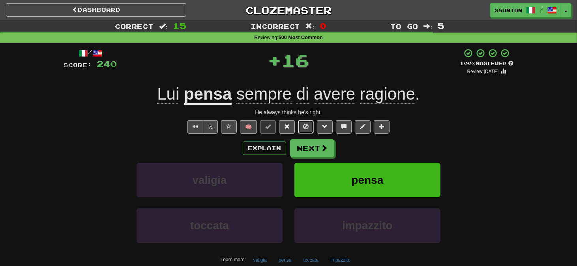
click at [303, 127] on button at bounding box center [306, 126] width 16 height 13
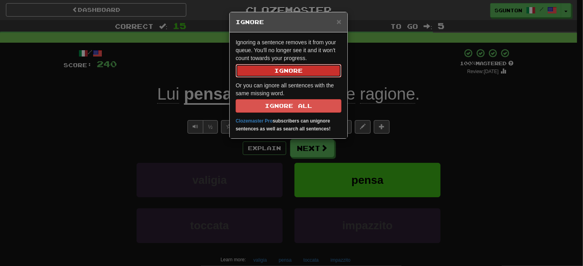
click at [294, 66] on button "Ignore" at bounding box center [289, 70] width 106 height 13
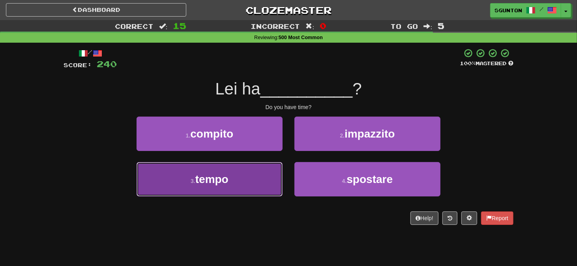
click at [263, 178] on button "3 . tempo" at bounding box center [210, 179] width 146 height 34
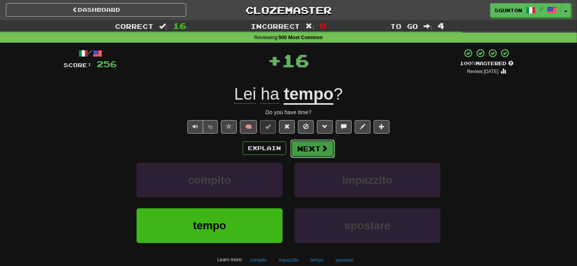
click at [300, 153] on button "Next" at bounding box center [312, 148] width 44 height 18
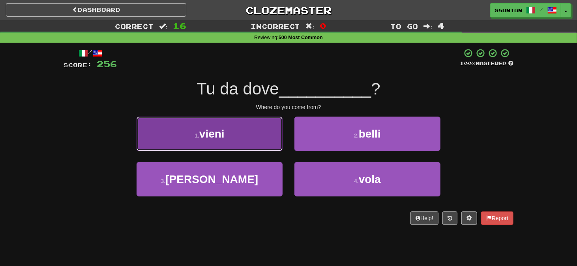
click at [266, 143] on button "1 . vieni" at bounding box center [210, 133] width 146 height 34
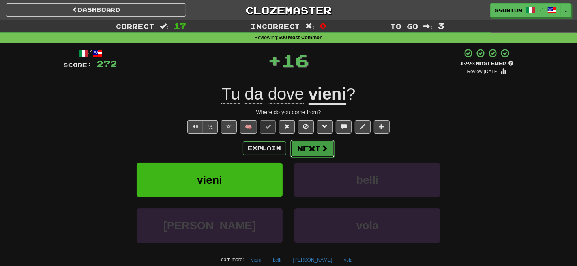
click at [299, 146] on button "Next" at bounding box center [312, 148] width 44 height 18
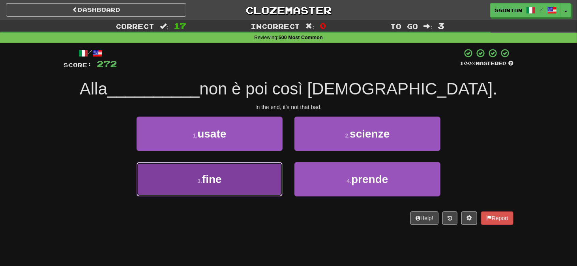
click at [261, 183] on button "3 . fine" at bounding box center [210, 179] width 146 height 34
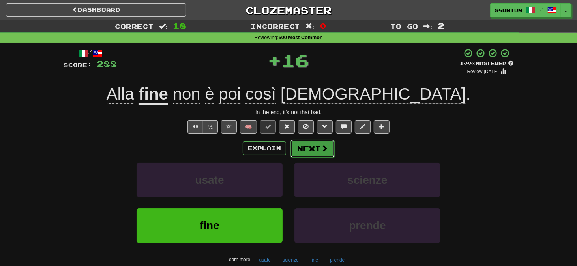
click at [303, 150] on button "Next" at bounding box center [312, 148] width 44 height 18
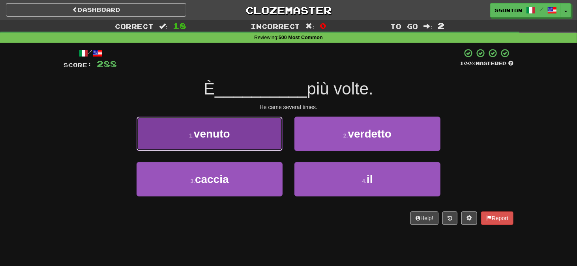
click at [269, 141] on button "1 . venuto" at bounding box center [210, 133] width 146 height 34
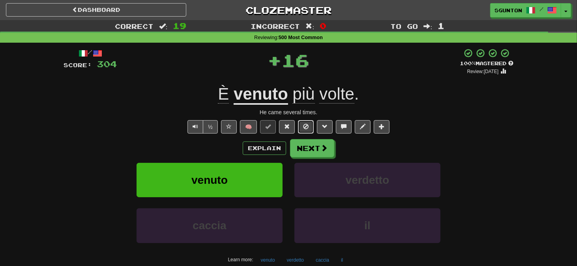
click at [303, 127] on span at bounding box center [306, 127] width 6 height 6
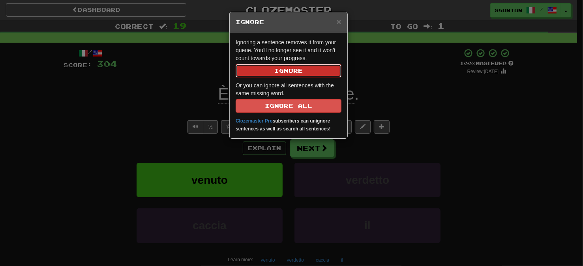
click at [296, 66] on button "Ignore" at bounding box center [289, 70] width 106 height 13
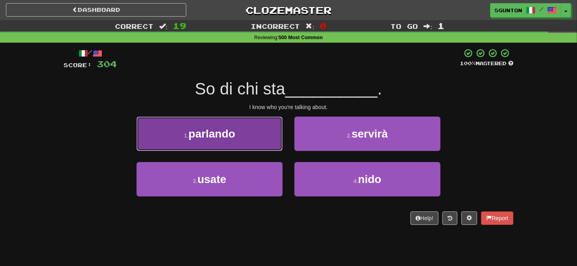
click at [268, 142] on button "1 . parlando" at bounding box center [210, 133] width 146 height 34
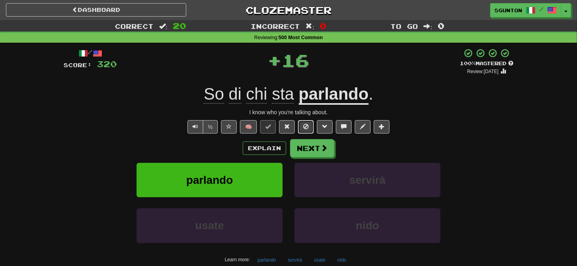
click at [304, 126] on span at bounding box center [306, 127] width 6 height 6
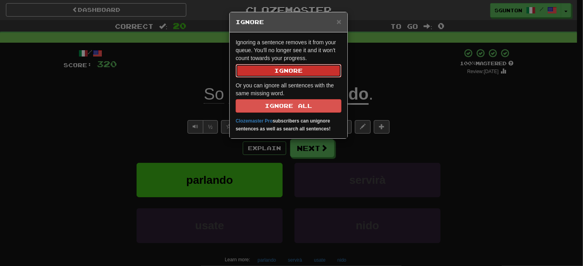
click at [287, 69] on button "Ignore" at bounding box center [289, 70] width 106 height 13
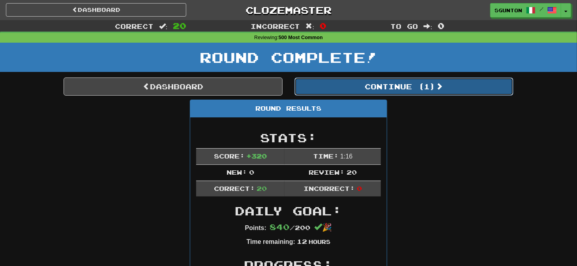
click at [321, 85] on button "Continue ( 1 )" at bounding box center [403, 86] width 219 height 18
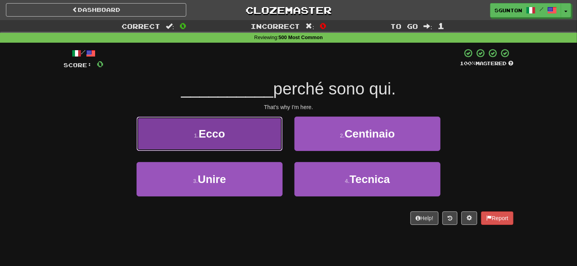
click at [257, 138] on button "1 . Ecco" at bounding box center [210, 133] width 146 height 34
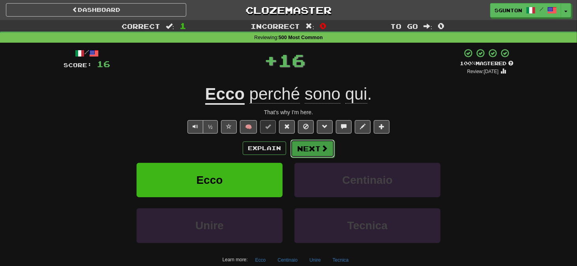
click at [302, 146] on button "Next" at bounding box center [312, 148] width 44 height 18
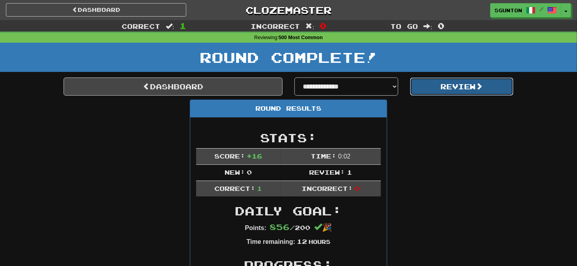
click at [423, 87] on button "Review" at bounding box center [462, 86] width 104 height 18
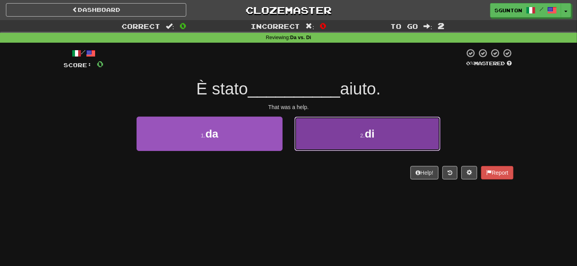
click at [314, 134] on button "2 . di" at bounding box center [367, 133] width 146 height 34
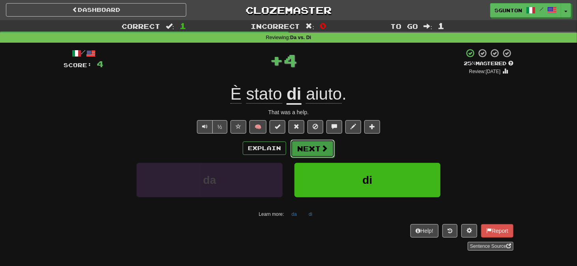
click at [308, 147] on button "Next" at bounding box center [312, 148] width 44 height 18
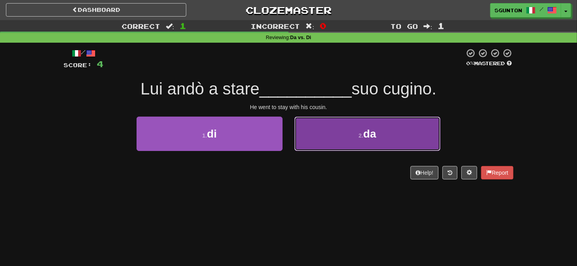
click at [298, 138] on button "2 . da" at bounding box center [367, 133] width 146 height 34
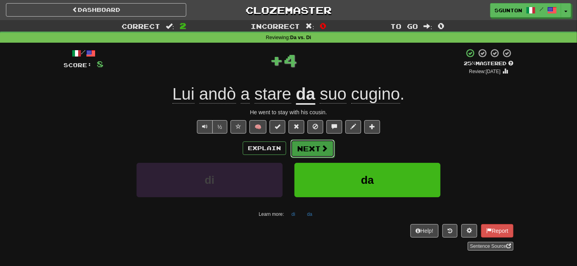
click at [300, 149] on button "Next" at bounding box center [312, 148] width 44 height 18
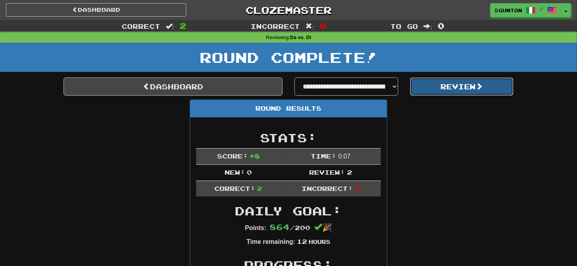
click at [425, 89] on button "Review" at bounding box center [462, 86] width 104 height 18
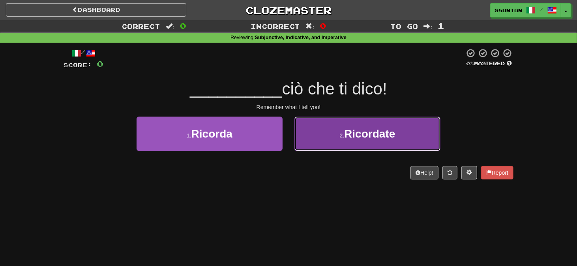
click at [310, 138] on button "2 . Ricordate" at bounding box center [367, 133] width 146 height 34
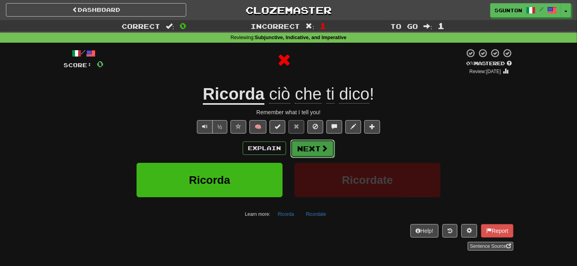
click at [309, 146] on button "Next" at bounding box center [312, 148] width 44 height 18
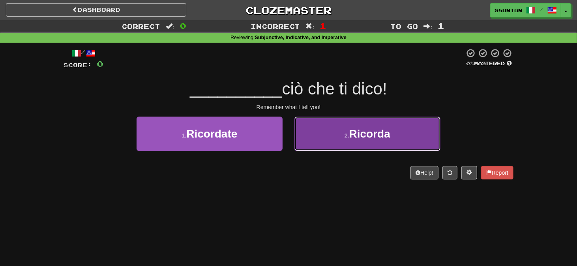
click at [315, 139] on button "2 . Ricorda" at bounding box center [367, 133] width 146 height 34
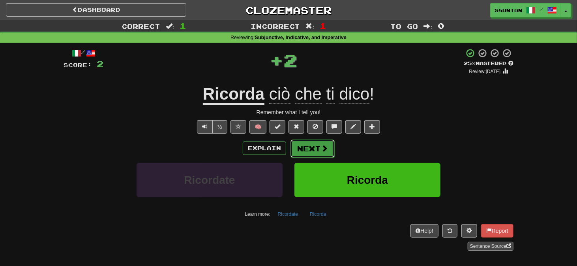
click at [307, 147] on button "Next" at bounding box center [312, 148] width 44 height 18
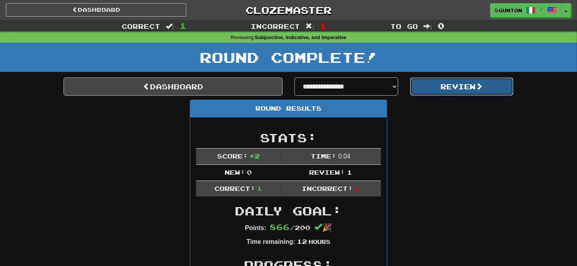
click at [423, 89] on button "Review" at bounding box center [462, 86] width 104 height 18
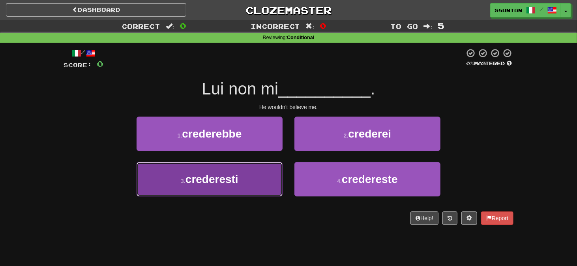
click at [257, 178] on button "3 . crederesti" at bounding box center [210, 179] width 146 height 34
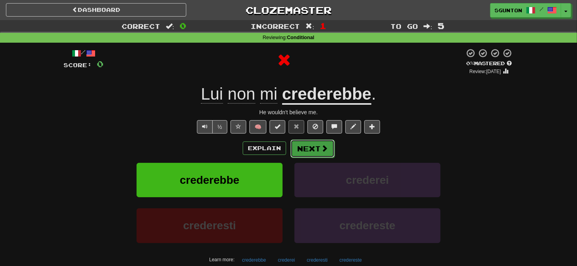
click at [320, 143] on button "Next" at bounding box center [312, 148] width 44 height 18
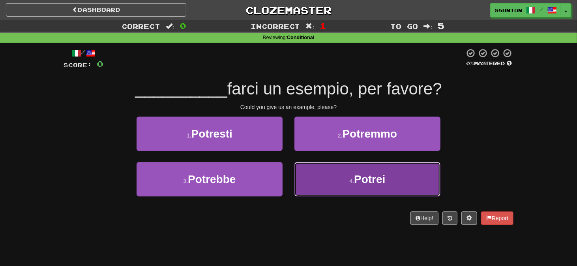
click at [305, 172] on button "4 . Potrei" at bounding box center [367, 179] width 146 height 34
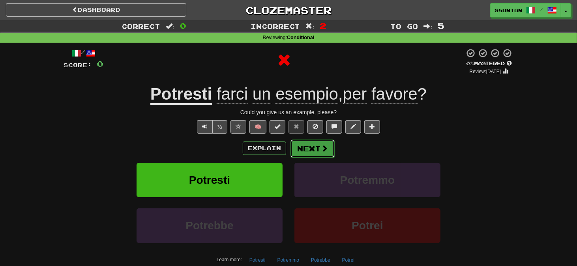
click at [300, 147] on button "Next" at bounding box center [312, 148] width 44 height 18
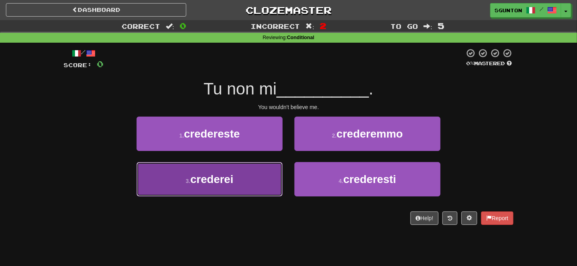
click at [268, 170] on button "3 . crederei" at bounding box center [210, 179] width 146 height 34
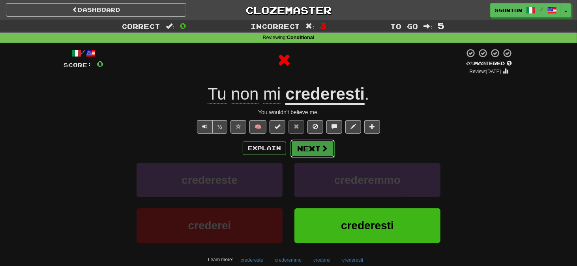
click at [296, 146] on button "Next" at bounding box center [312, 148] width 44 height 18
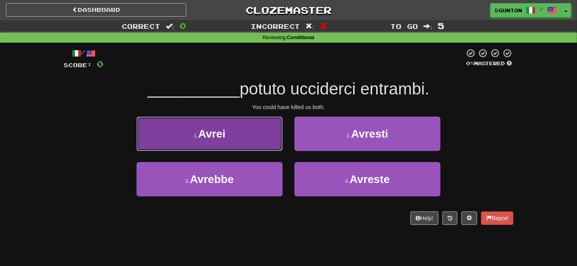
click at [274, 140] on button "1 . Avrei" at bounding box center [210, 133] width 146 height 34
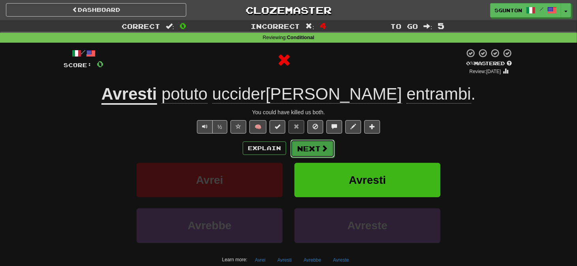
click at [306, 147] on button "Next" at bounding box center [312, 148] width 44 height 18
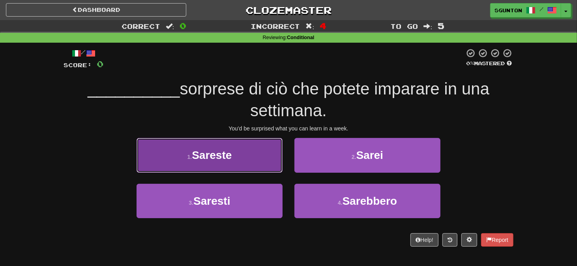
click at [272, 158] on button "1 . Sareste" at bounding box center [210, 155] width 146 height 34
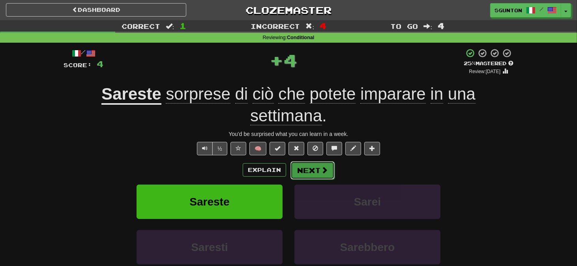
click at [308, 168] on button "Next" at bounding box center [312, 170] width 44 height 18
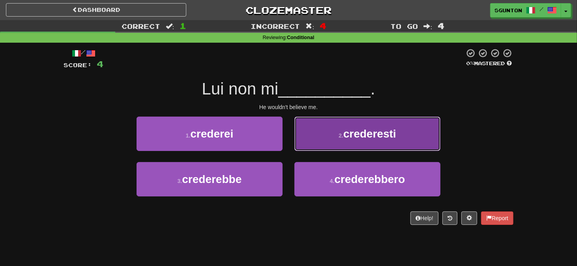
click at [314, 146] on button "2 . crederesti" at bounding box center [367, 133] width 146 height 34
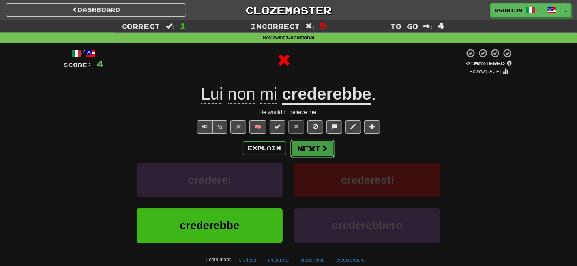
click at [314, 146] on button "Next" at bounding box center [312, 148] width 44 height 18
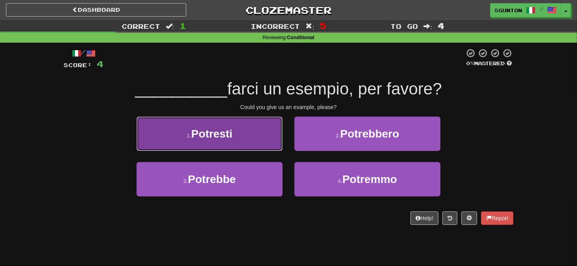
click at [263, 144] on button "1 . Potresti" at bounding box center [210, 133] width 146 height 34
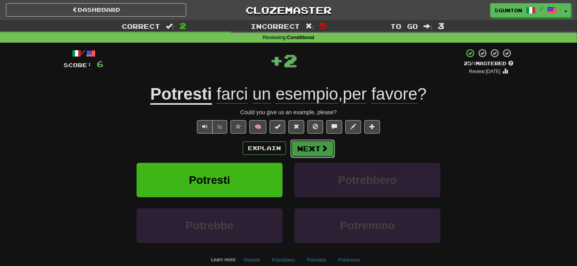
click at [298, 144] on button "Next" at bounding box center [312, 148] width 44 height 18
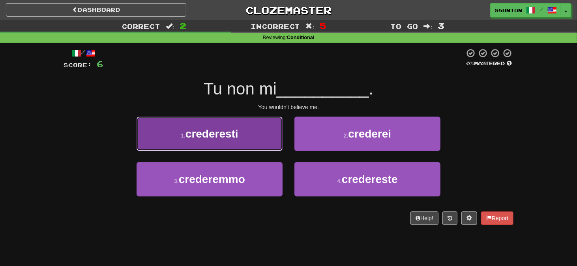
click at [264, 137] on button "1 . crederesti" at bounding box center [210, 133] width 146 height 34
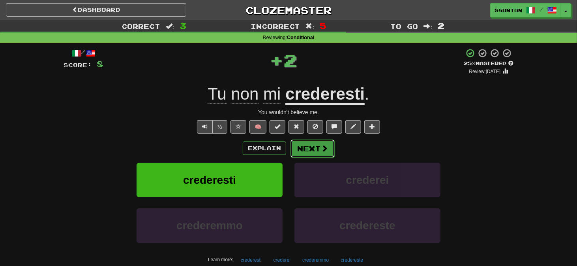
click at [301, 148] on button "Next" at bounding box center [312, 148] width 44 height 18
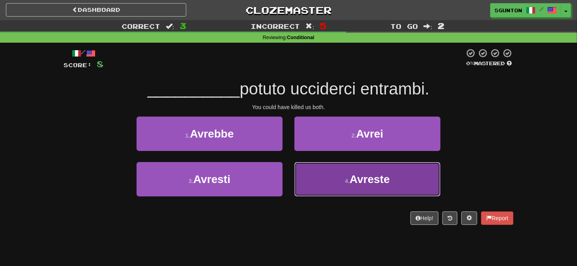
click at [308, 187] on button "4 . Avreste" at bounding box center [367, 179] width 146 height 34
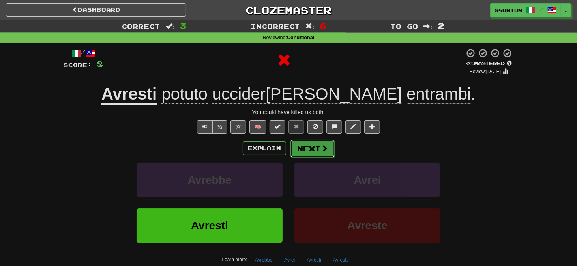
click at [293, 146] on button "Next" at bounding box center [312, 148] width 44 height 18
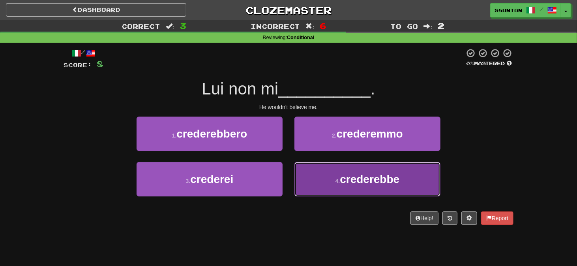
click at [312, 172] on button "4 . crederebbe" at bounding box center [367, 179] width 146 height 34
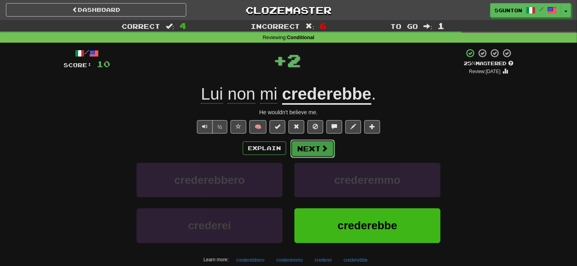
click at [305, 149] on button "Next" at bounding box center [312, 148] width 44 height 18
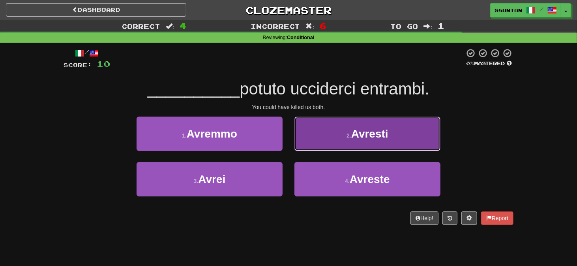
click at [311, 143] on button "2 . Avresti" at bounding box center [367, 133] width 146 height 34
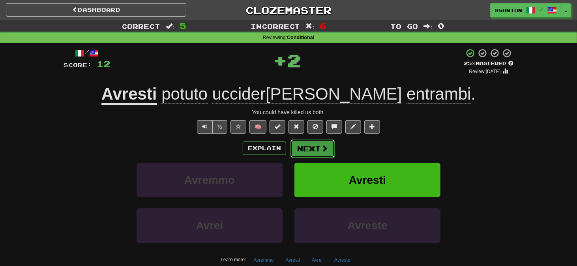
click at [307, 143] on button "Next" at bounding box center [312, 148] width 44 height 18
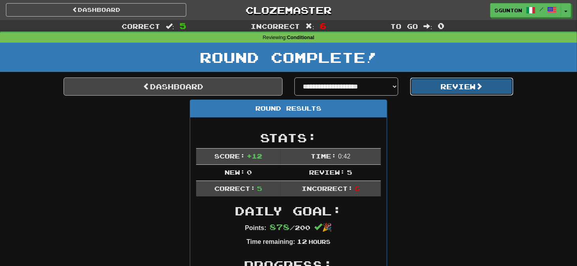
click at [418, 89] on button "Review" at bounding box center [462, 86] width 104 height 18
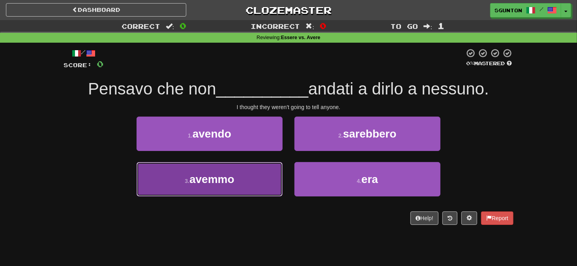
click at [275, 168] on button "3 . avemmo" at bounding box center [210, 179] width 146 height 34
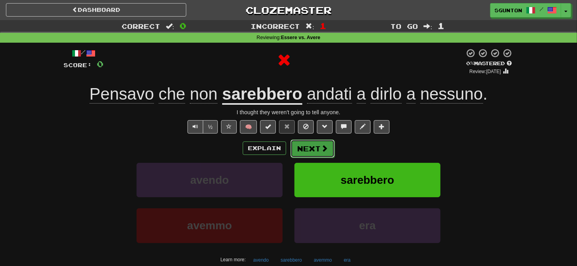
click at [311, 146] on button "Next" at bounding box center [312, 148] width 44 height 18
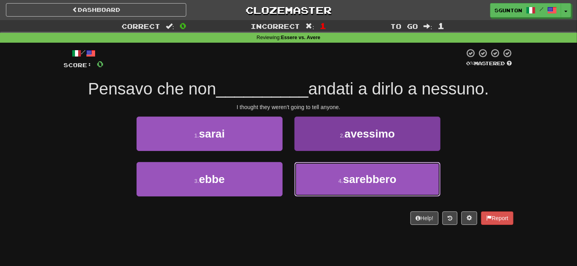
click at [319, 167] on button "4 . sarebbero" at bounding box center [367, 179] width 146 height 34
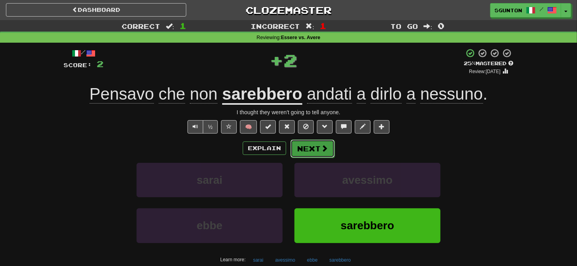
click at [308, 146] on button "Next" at bounding box center [312, 148] width 44 height 18
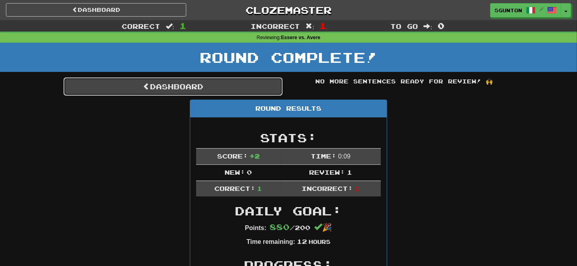
click at [121, 85] on link "Dashboard" at bounding box center [173, 86] width 219 height 18
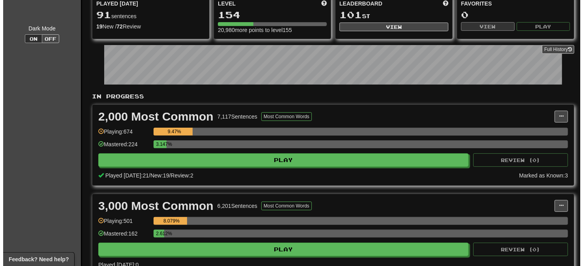
scroll to position [78, 0]
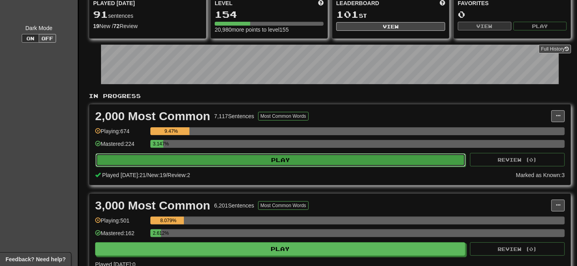
click at [279, 156] on button "Play" at bounding box center [280, 159] width 370 height 13
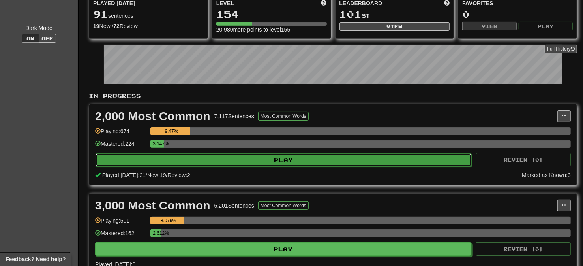
select select "**"
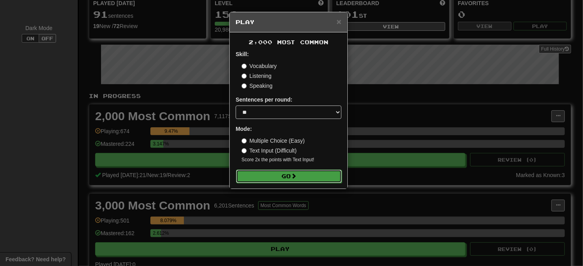
click at [286, 176] on button "Go" at bounding box center [289, 175] width 106 height 13
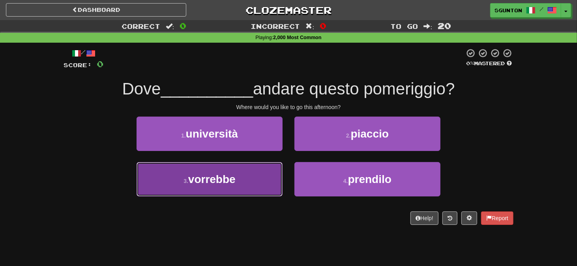
click at [268, 174] on button "3 . [GEOGRAPHIC_DATA]" at bounding box center [210, 179] width 146 height 34
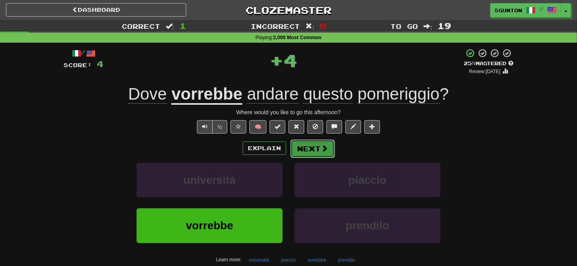
click at [296, 144] on button "Next" at bounding box center [312, 148] width 44 height 18
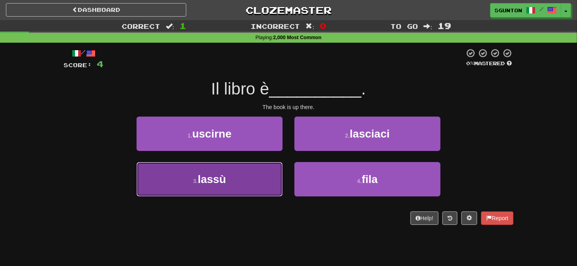
click at [274, 168] on button "3 . lassù" at bounding box center [210, 179] width 146 height 34
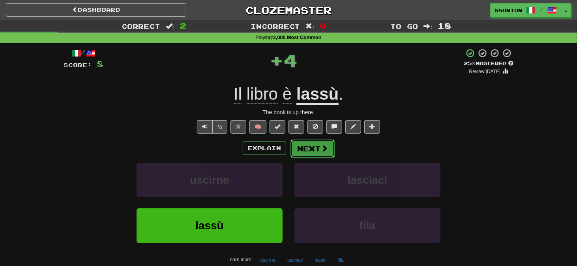
click at [302, 147] on button "Next" at bounding box center [312, 148] width 44 height 18
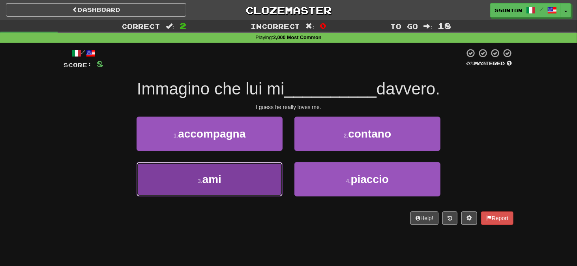
click at [261, 170] on button "3 . ami" at bounding box center [210, 179] width 146 height 34
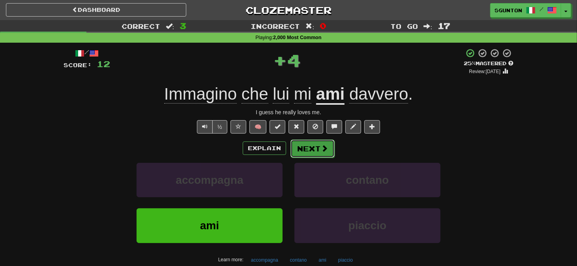
click at [296, 146] on button "Next" at bounding box center [312, 148] width 44 height 18
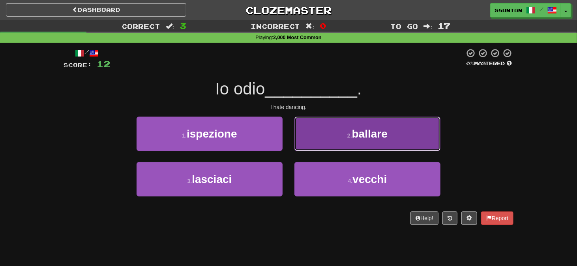
click at [304, 138] on button "2 . ballare" at bounding box center [367, 133] width 146 height 34
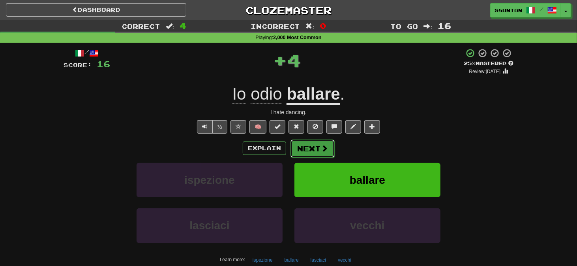
click at [301, 144] on button "Next" at bounding box center [312, 148] width 44 height 18
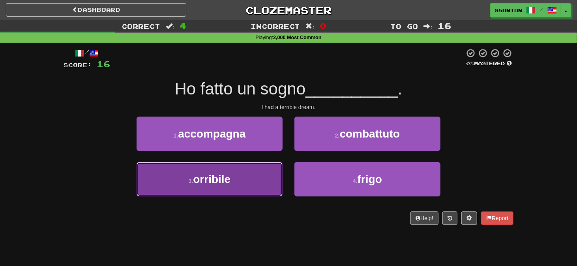
click at [273, 173] on button "3 . orribile" at bounding box center [210, 179] width 146 height 34
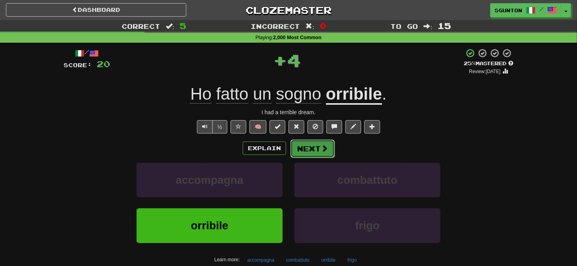
click at [311, 143] on button "Next" at bounding box center [312, 148] width 44 height 18
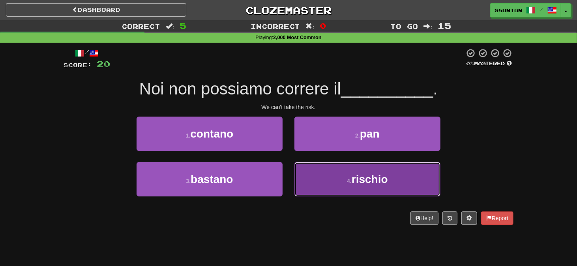
click at [301, 170] on button "4 . rischio" at bounding box center [367, 179] width 146 height 34
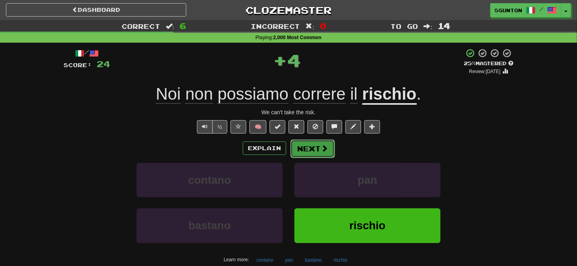
click at [295, 146] on button "Next" at bounding box center [312, 148] width 44 height 18
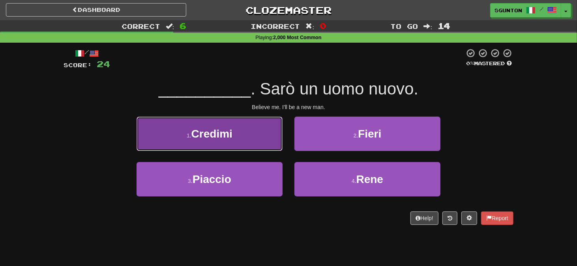
click at [265, 138] on button "1 . Credimi" at bounding box center [210, 133] width 146 height 34
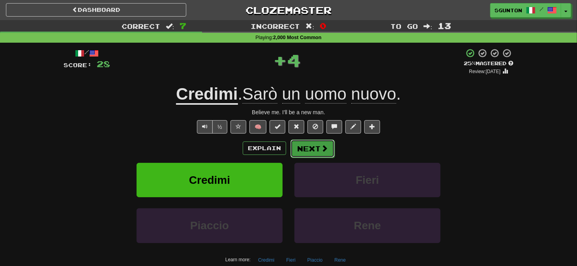
click at [313, 147] on button "Next" at bounding box center [312, 148] width 44 height 18
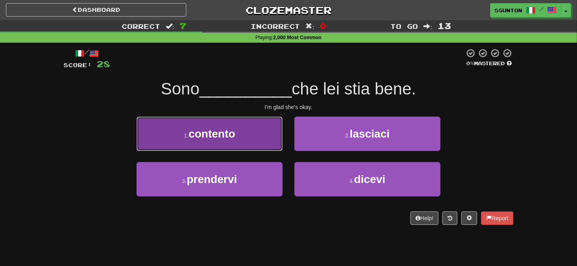
click at [261, 136] on button "1 . contento" at bounding box center [210, 133] width 146 height 34
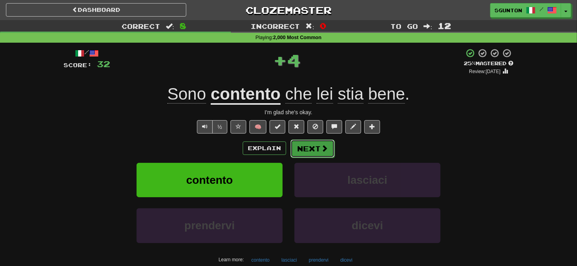
click at [295, 143] on button "Next" at bounding box center [312, 148] width 44 height 18
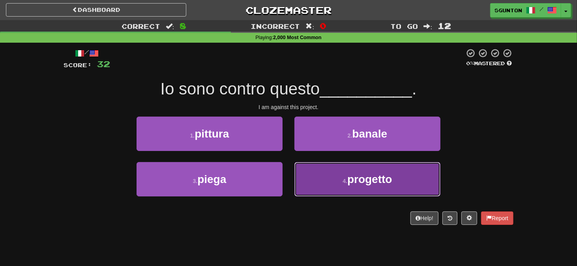
click at [320, 176] on button "4 . progetto" at bounding box center [367, 179] width 146 height 34
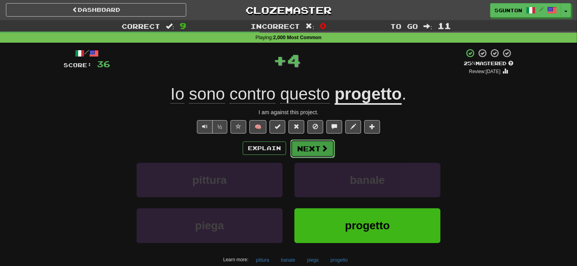
click at [312, 146] on button "Next" at bounding box center [312, 148] width 44 height 18
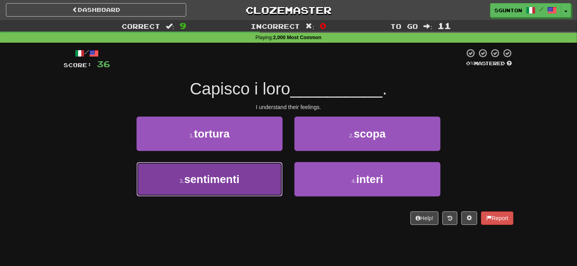
click at [272, 170] on button "3 . sentimenti" at bounding box center [210, 179] width 146 height 34
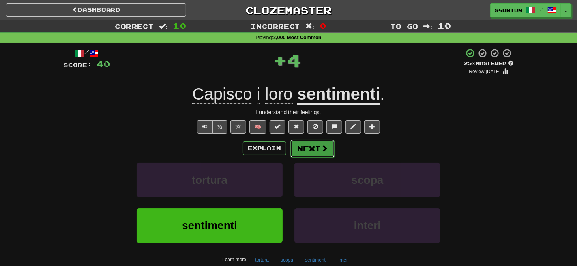
click at [298, 145] on button "Next" at bounding box center [312, 148] width 44 height 18
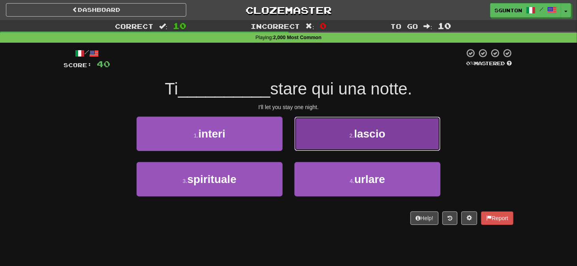
click at [306, 138] on button "2 . lascio" at bounding box center [367, 133] width 146 height 34
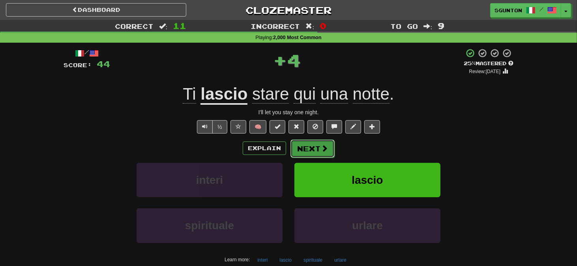
click at [301, 149] on button "Next" at bounding box center [312, 148] width 44 height 18
